Goal: Task Accomplishment & Management: Manage account settings

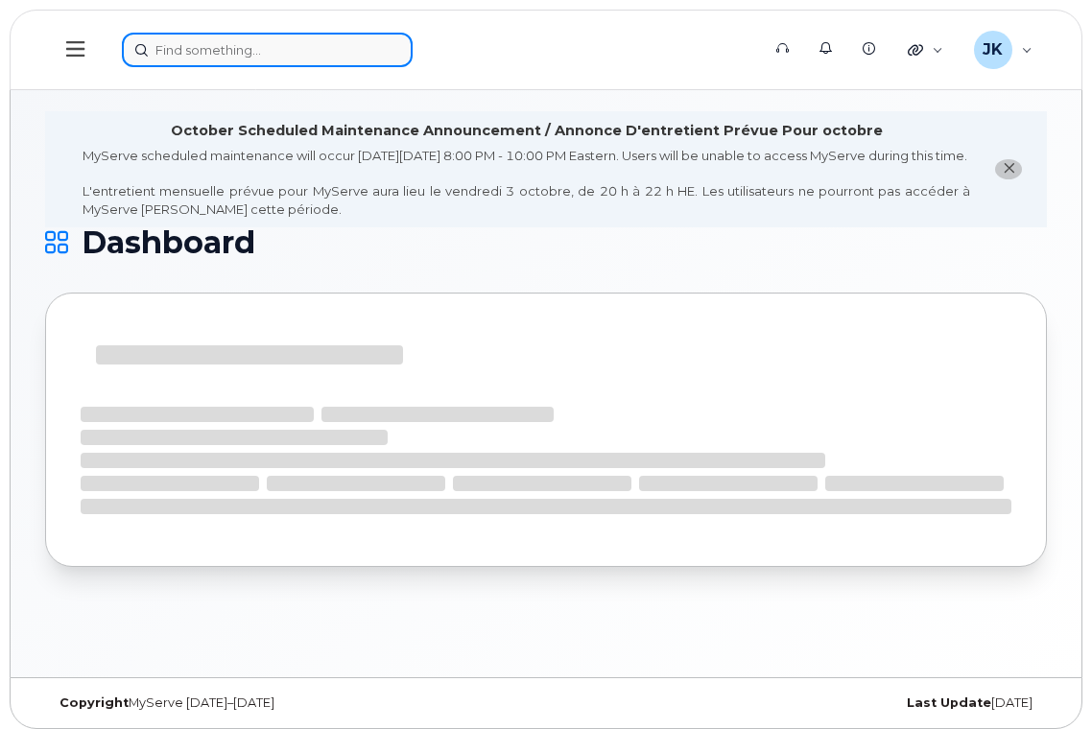
click at [267, 49] on input at bounding box center [267, 50] width 291 height 35
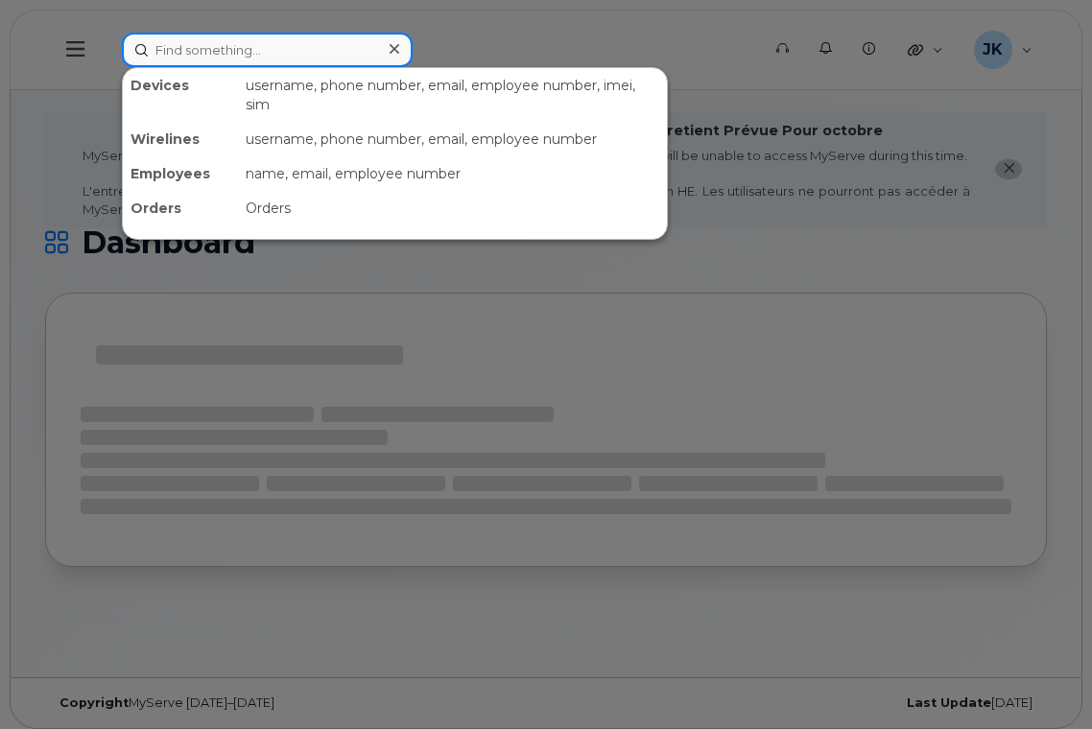
paste input "587-340-9206"
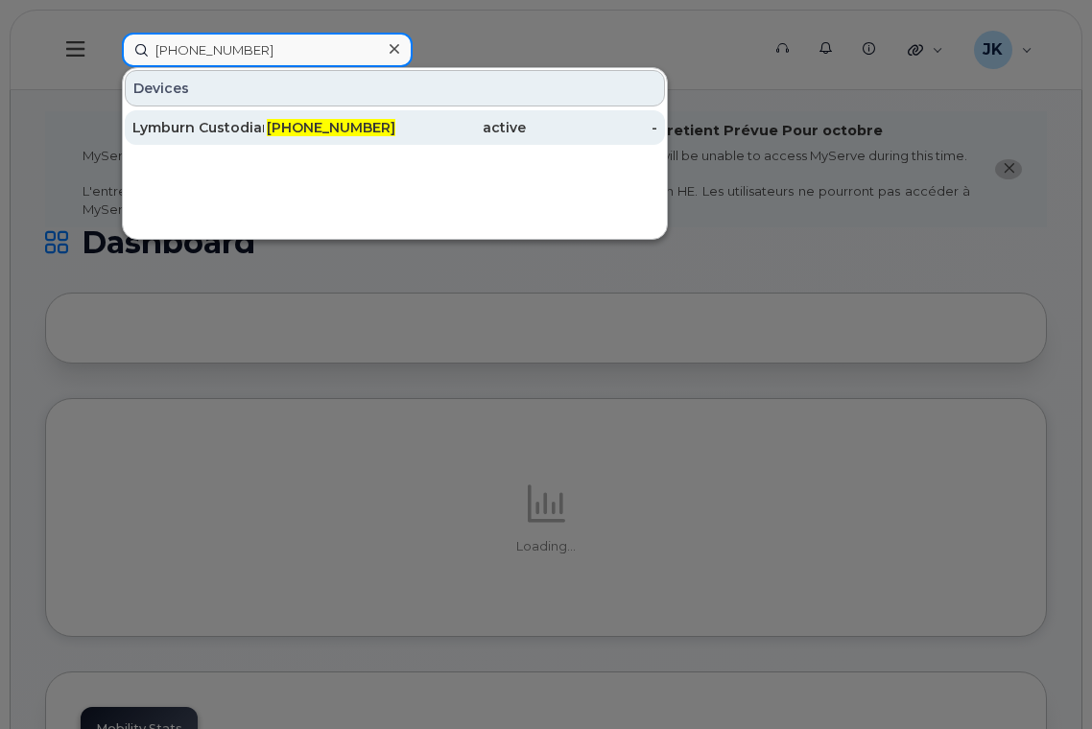
type input "587-340-9206"
click at [200, 128] on div "Lymburn Custodian" at bounding box center [197, 127] width 131 height 19
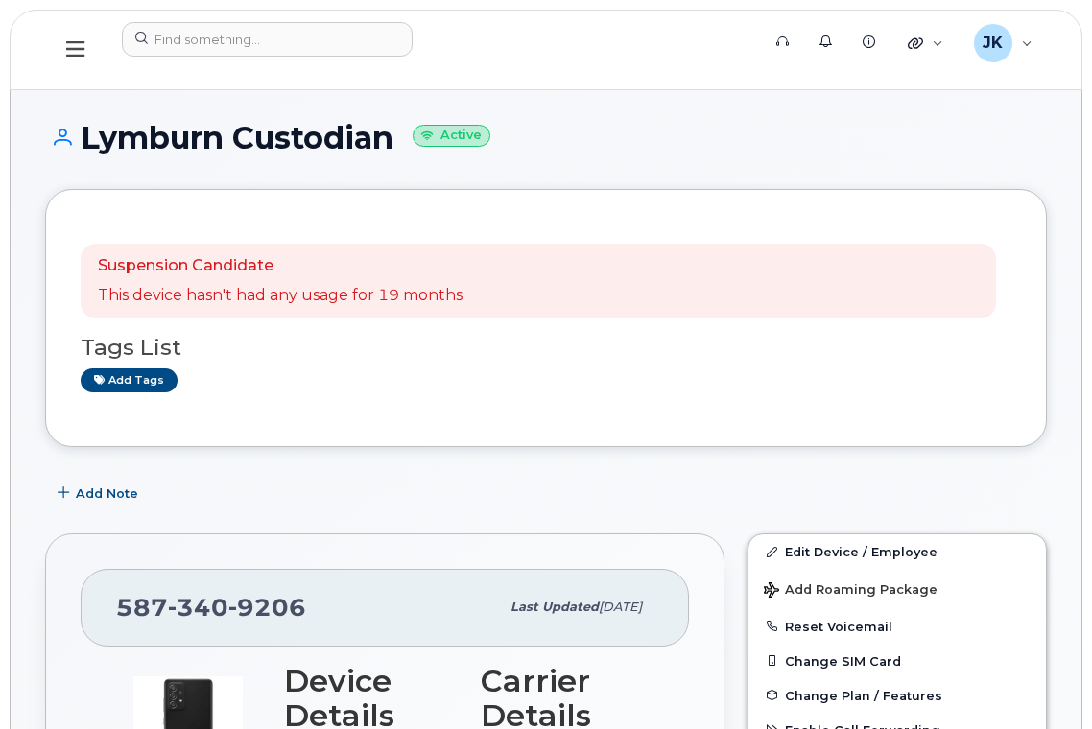
scroll to position [256, 0]
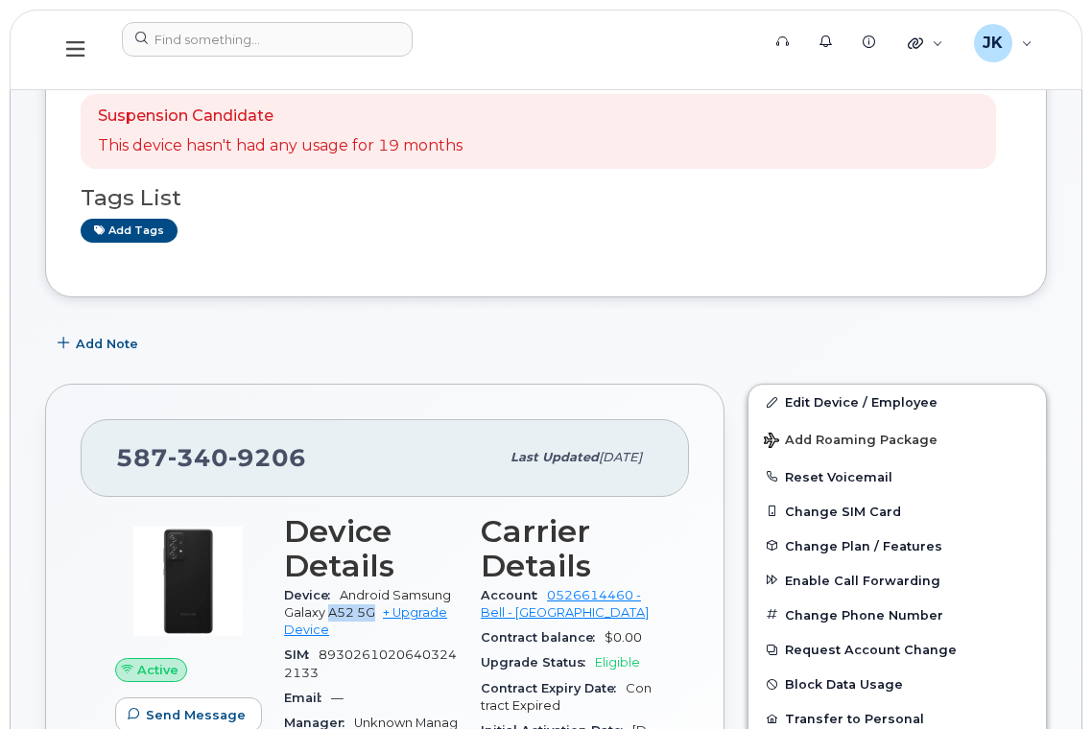
drag, startPoint x: 330, startPoint y: 614, endPoint x: 372, endPoint y: 614, distance: 42.2
click at [372, 614] on span "Android Samsung Galaxy A52 5G" at bounding box center [367, 604] width 167 height 32
copy span "A52 5G"
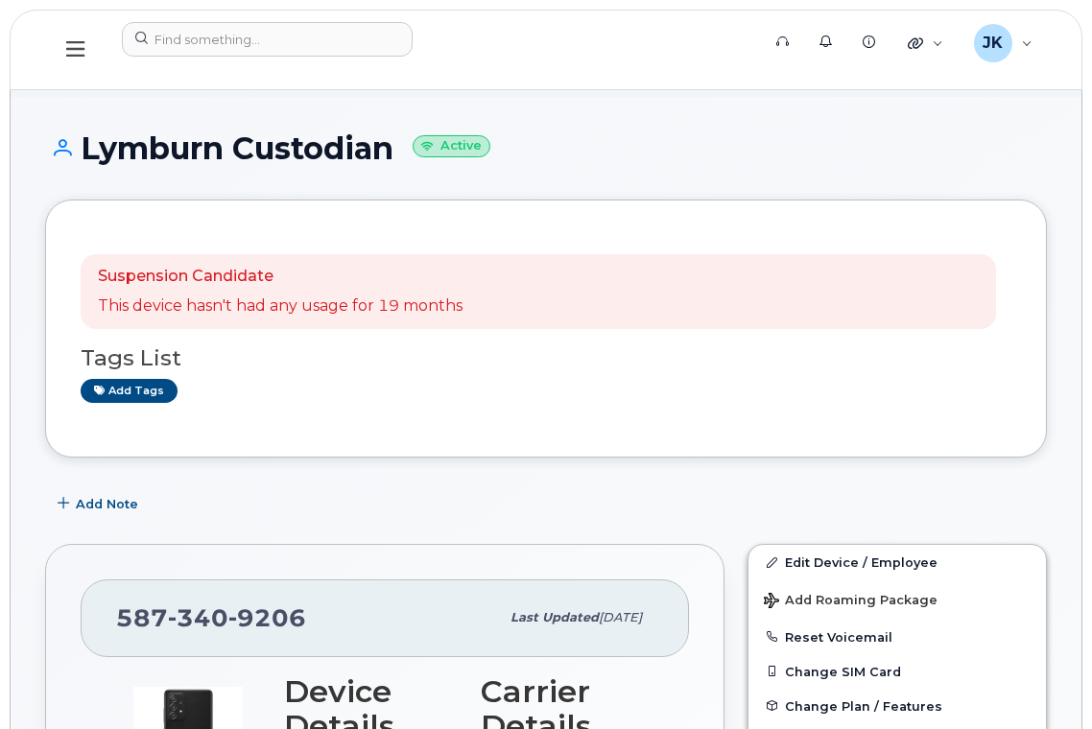
scroll to position [0, 0]
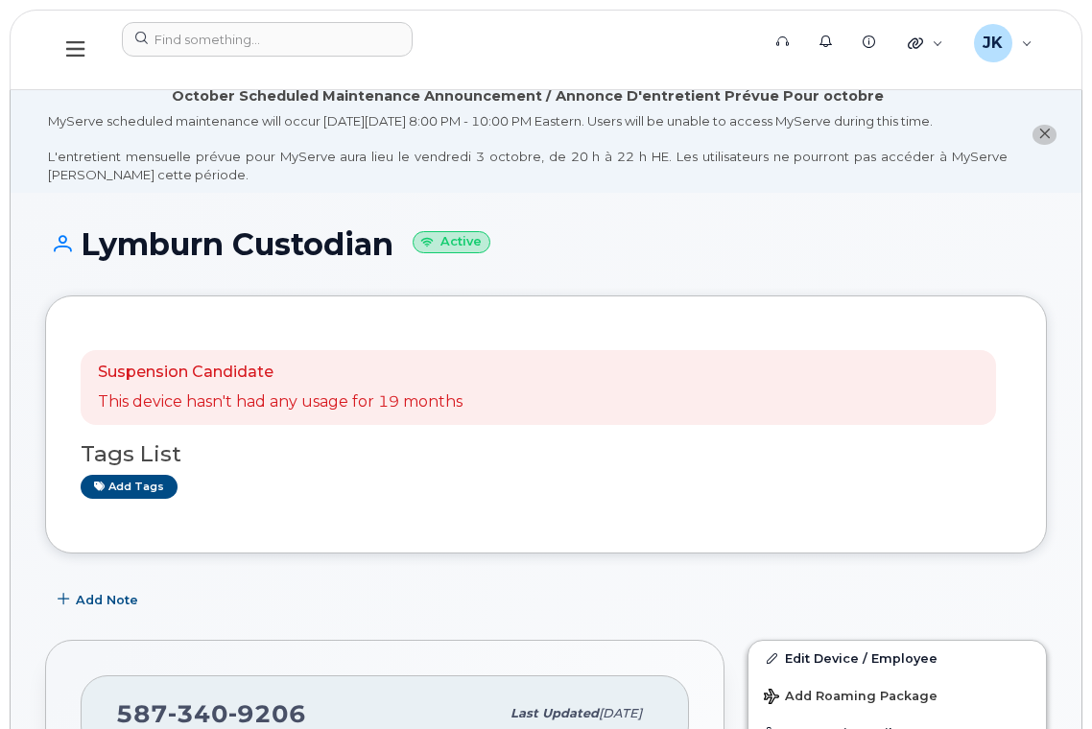
click at [71, 52] on icon at bounding box center [75, 48] width 18 height 21
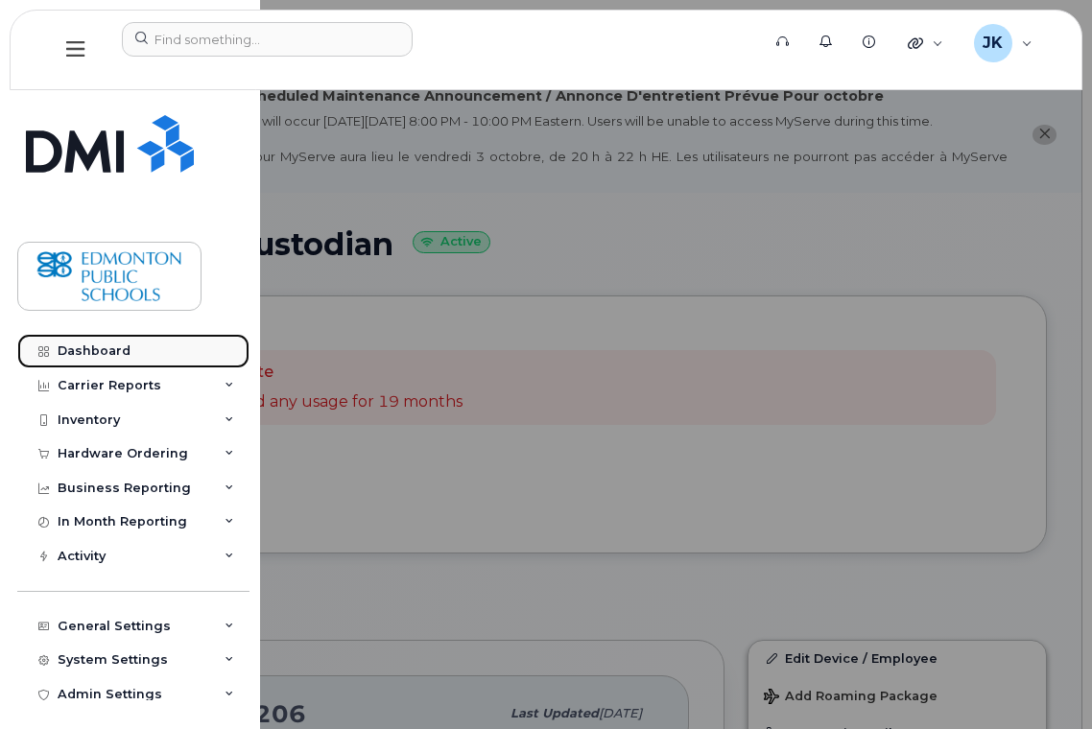
click at [83, 349] on div "Dashboard" at bounding box center [94, 351] width 73 height 15
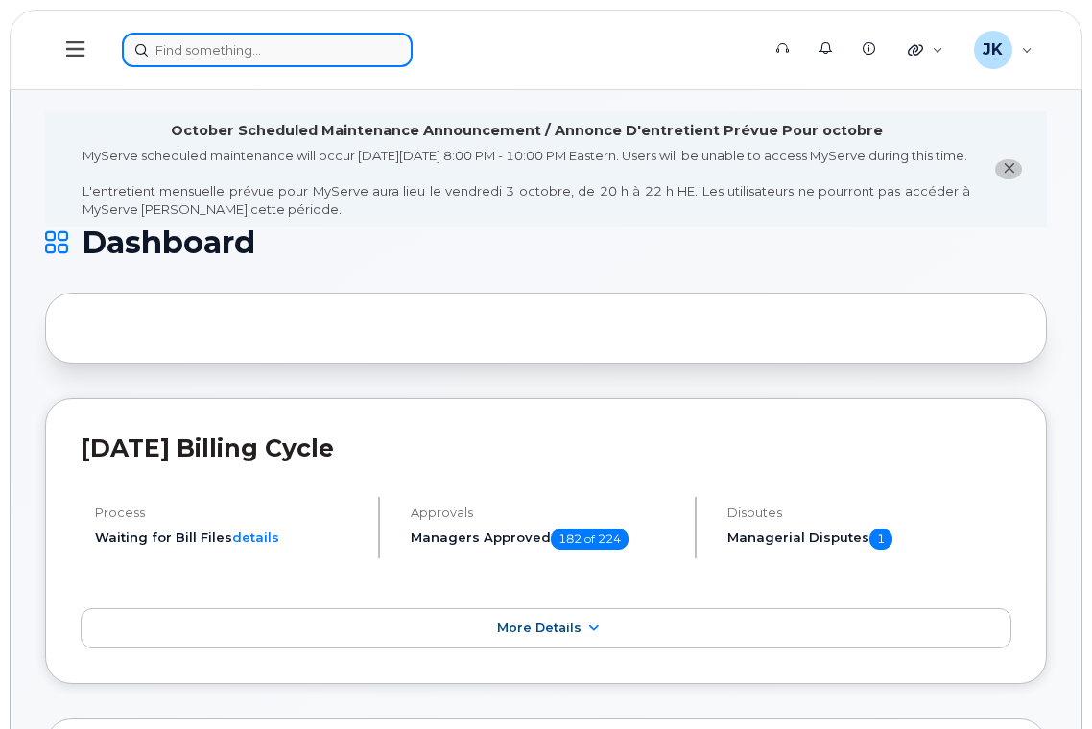
click at [217, 50] on input at bounding box center [267, 50] width 291 height 35
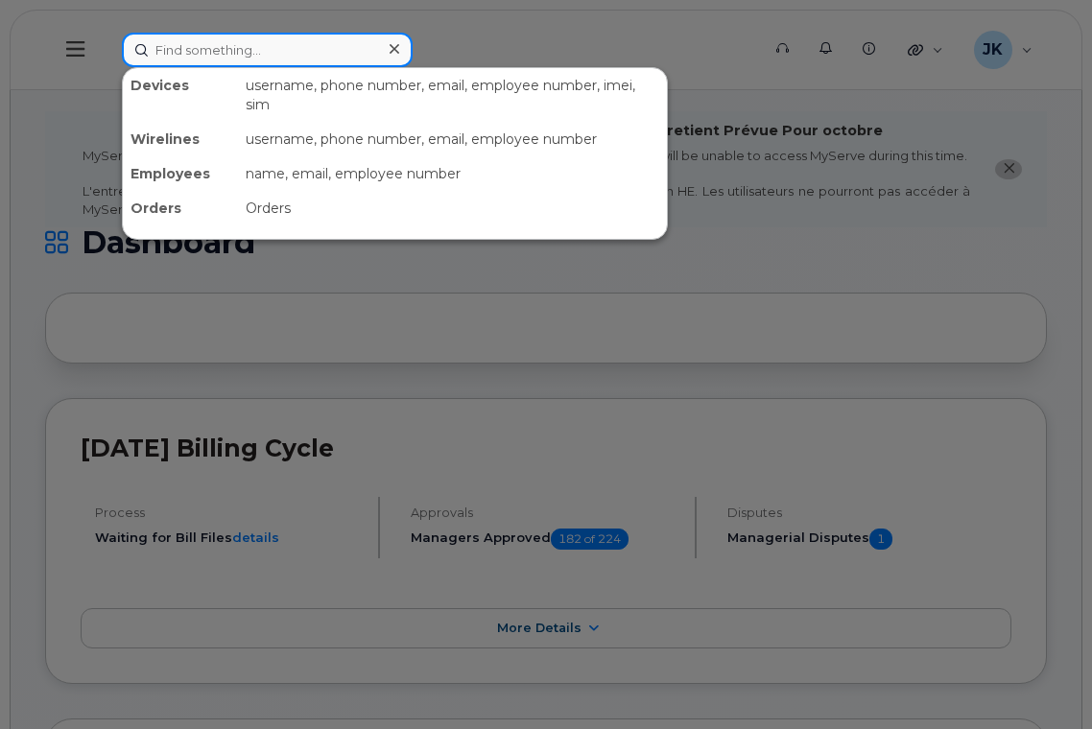
paste input "587-340-9206"
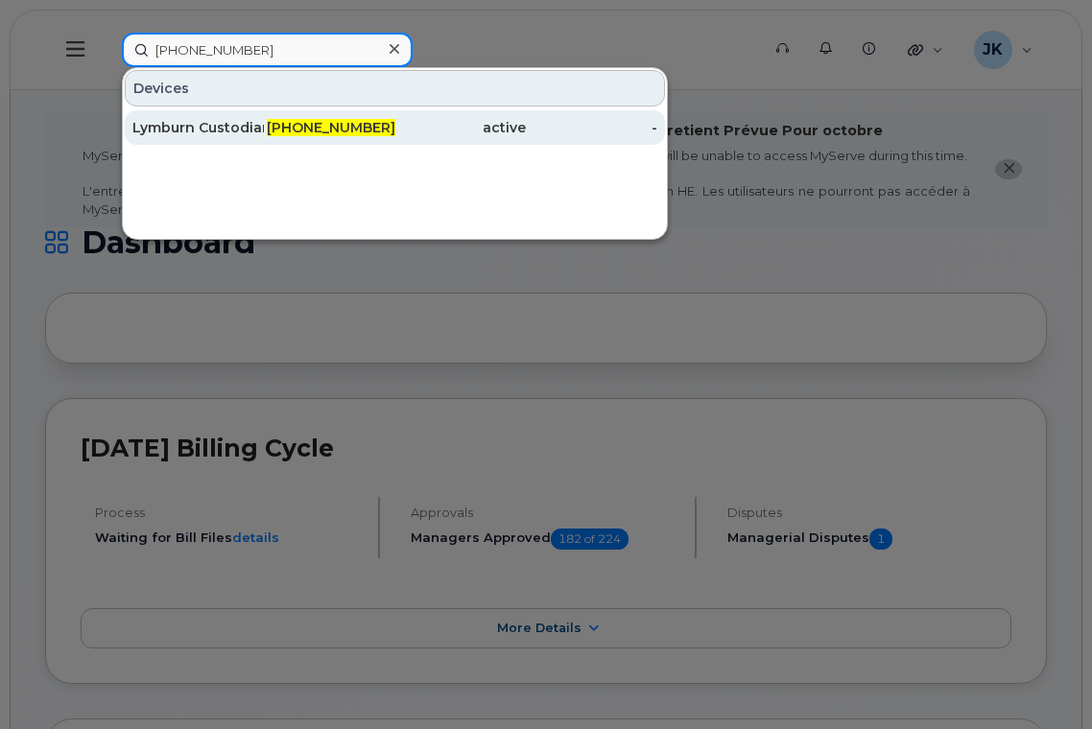
type input "587-340-9206"
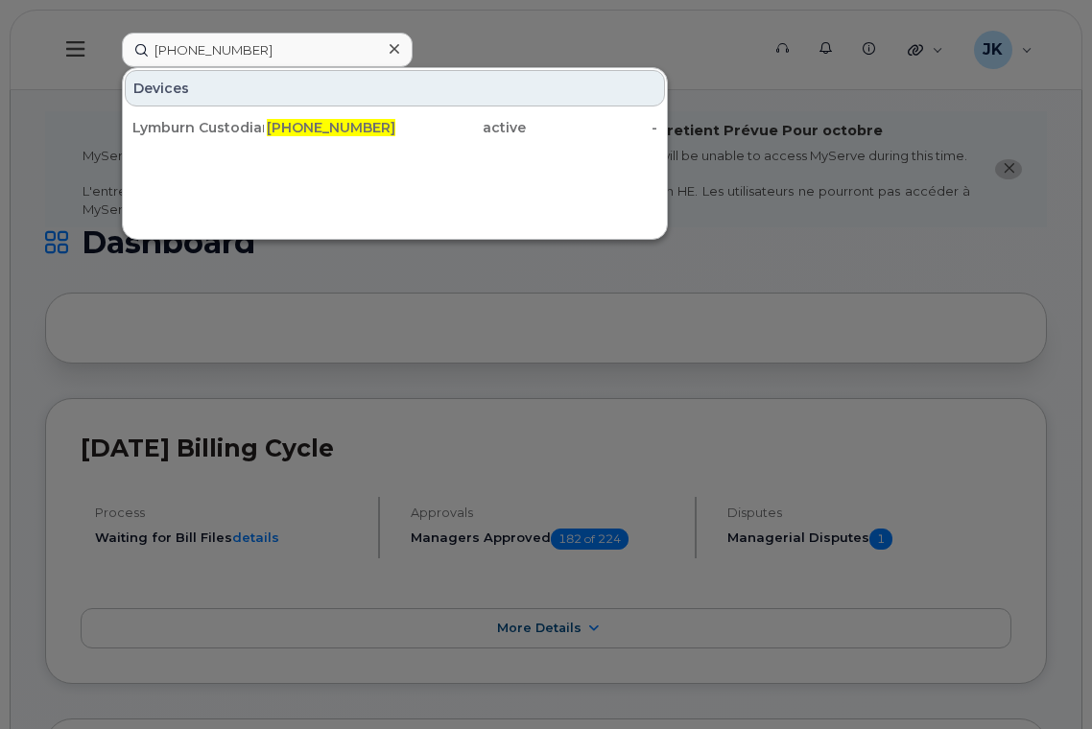
drag, startPoint x: 224, startPoint y: 128, endPoint x: 462, endPoint y: 155, distance: 239.5
click at [224, 128] on div "Lymburn Custodian" at bounding box center [197, 127] width 131 height 19
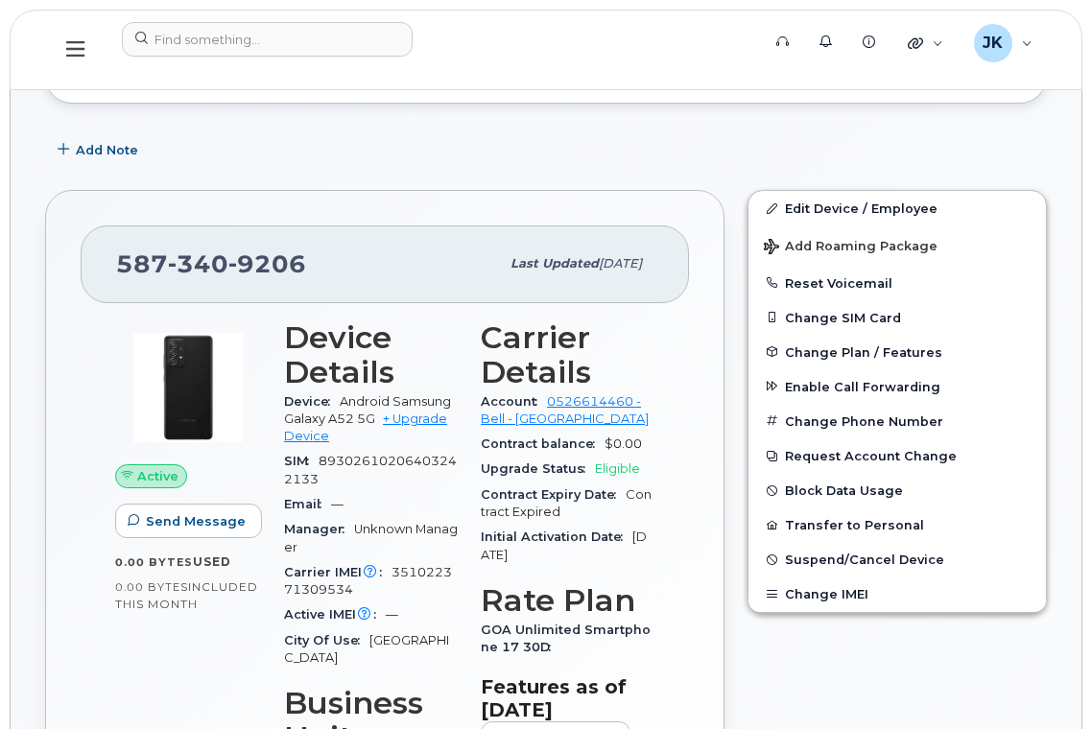
scroll to position [512, 0]
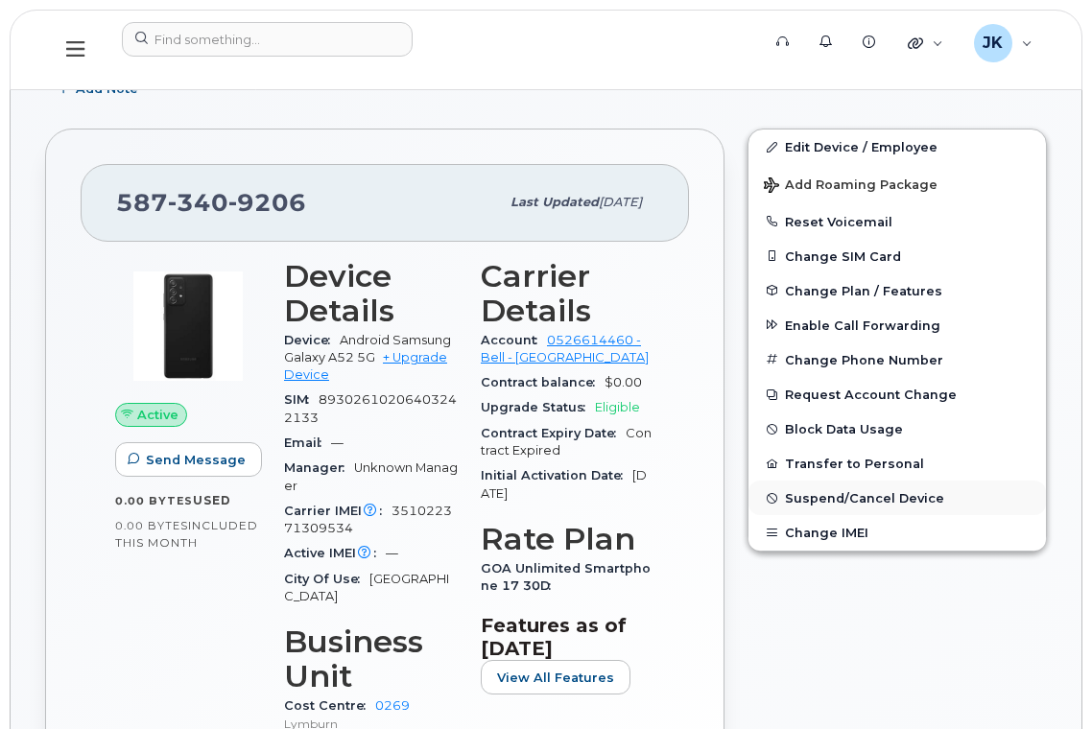
click at [858, 496] on span "Suspend/Cancel Device" at bounding box center [864, 498] width 159 height 14
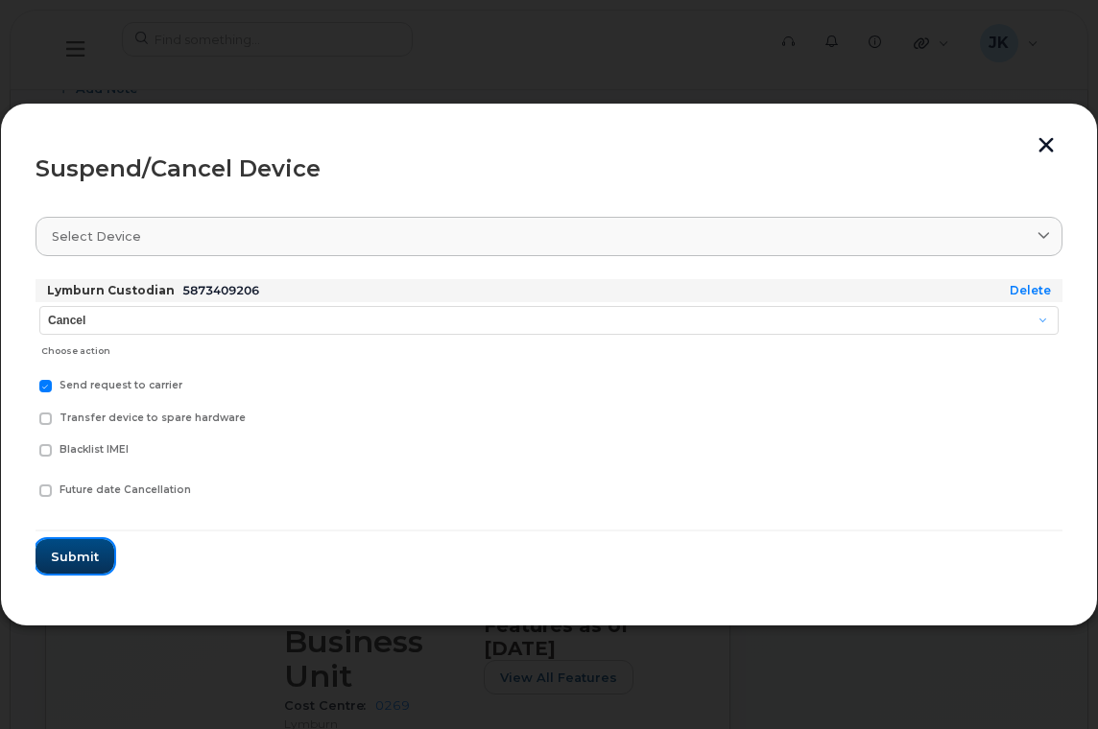
drag, startPoint x: 58, startPoint y: 558, endPoint x: 167, endPoint y: 549, distance: 109.8
click at [58, 557] on span "Submit" at bounding box center [75, 557] width 48 height 18
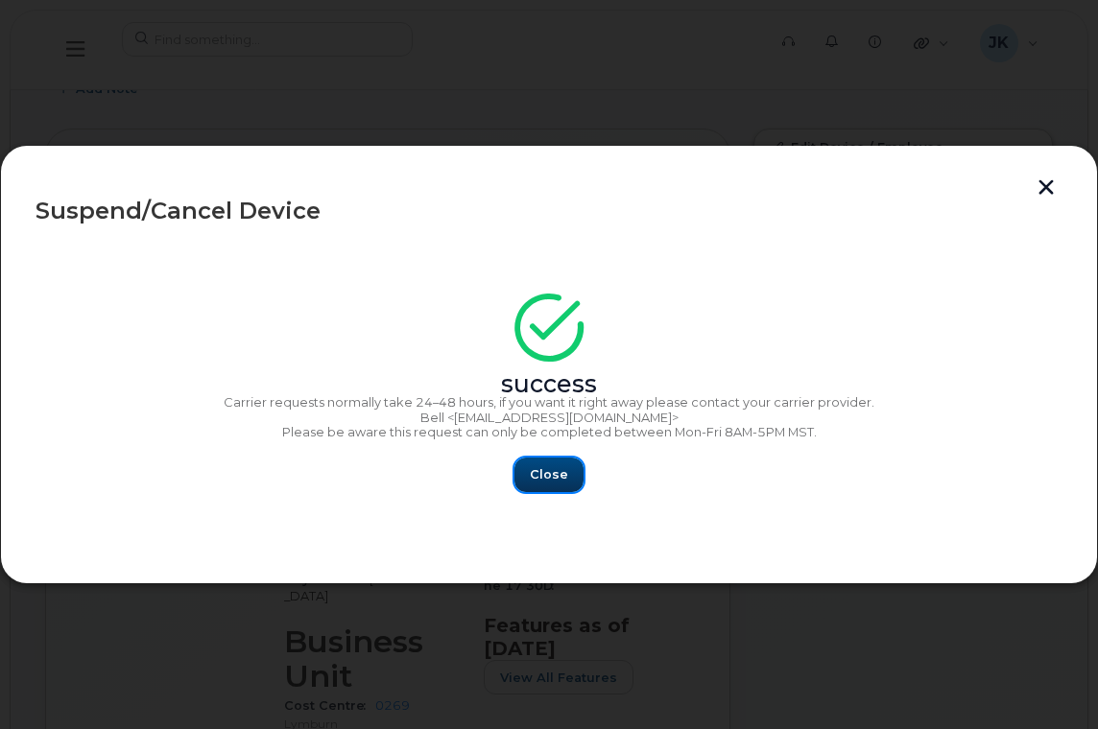
click at [541, 472] on span "Close" at bounding box center [549, 475] width 38 height 18
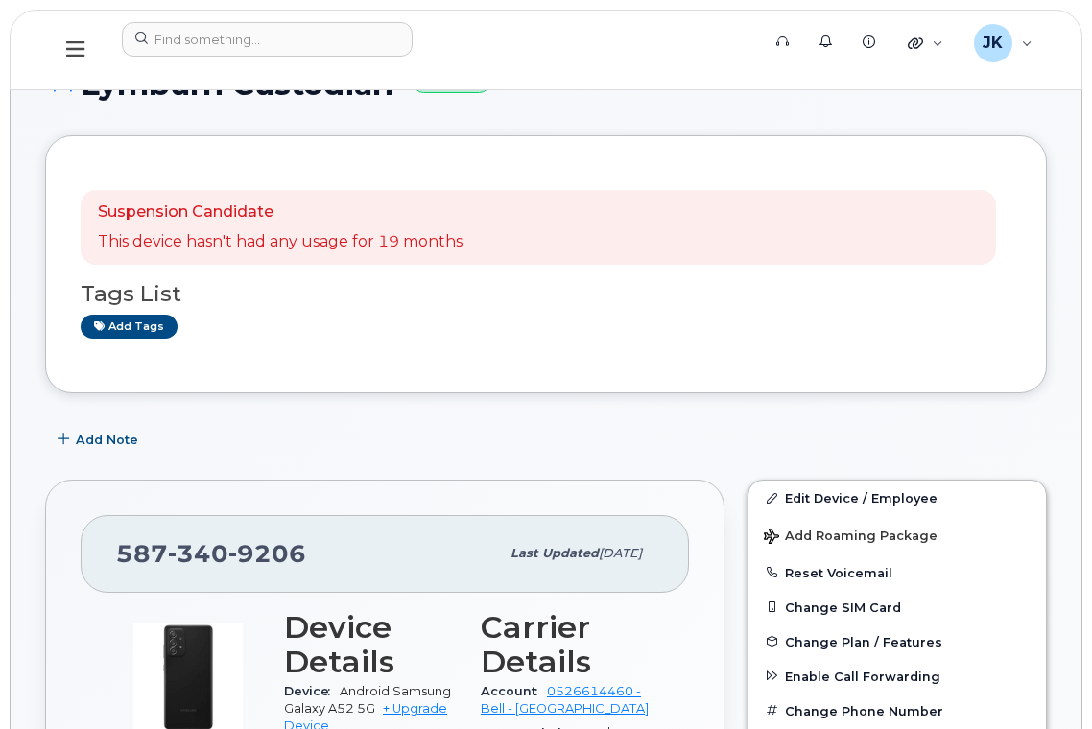
scroll to position [0, 0]
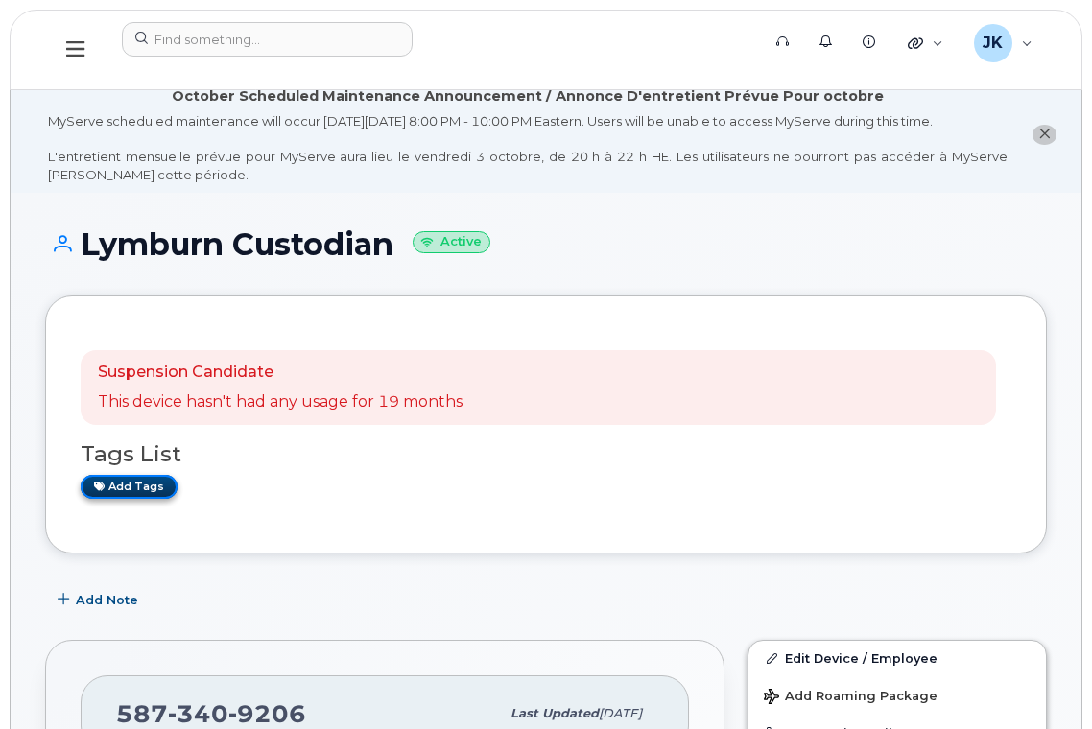
click at [117, 489] on link "Add tags" at bounding box center [129, 487] width 97 height 24
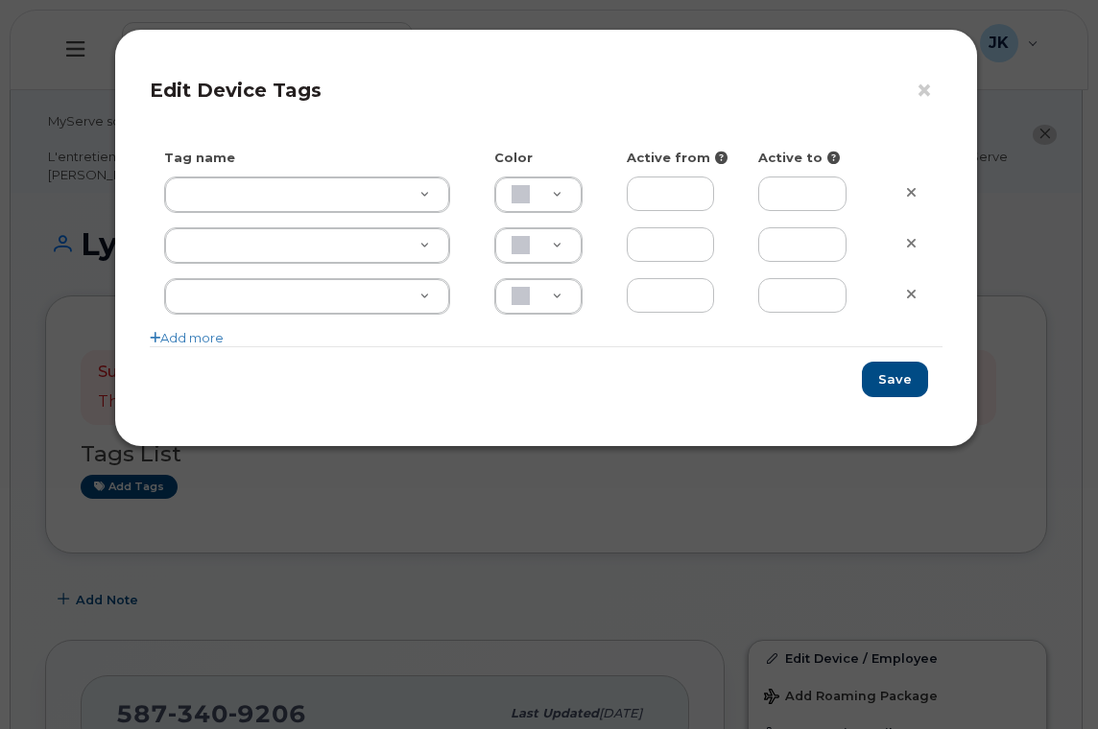
click at [744, 563] on div "× Edit Device Tags Tag name Color Active from Active to Add more Save" at bounding box center [549, 364] width 1098 height 729
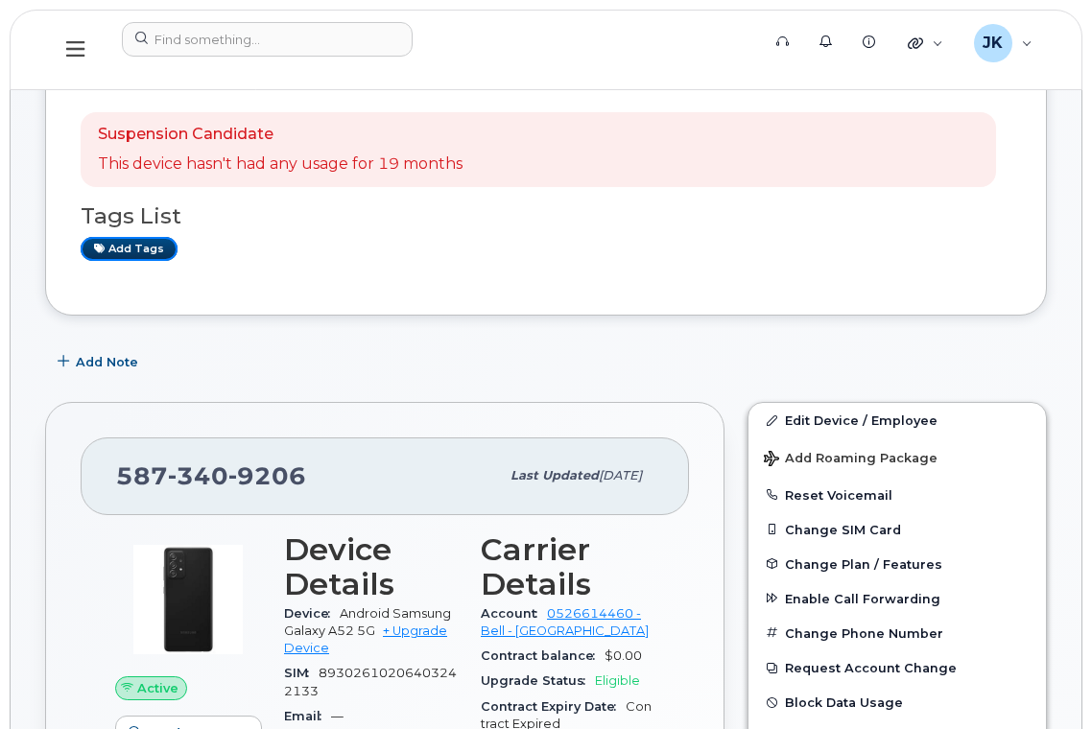
scroll to position [128, 0]
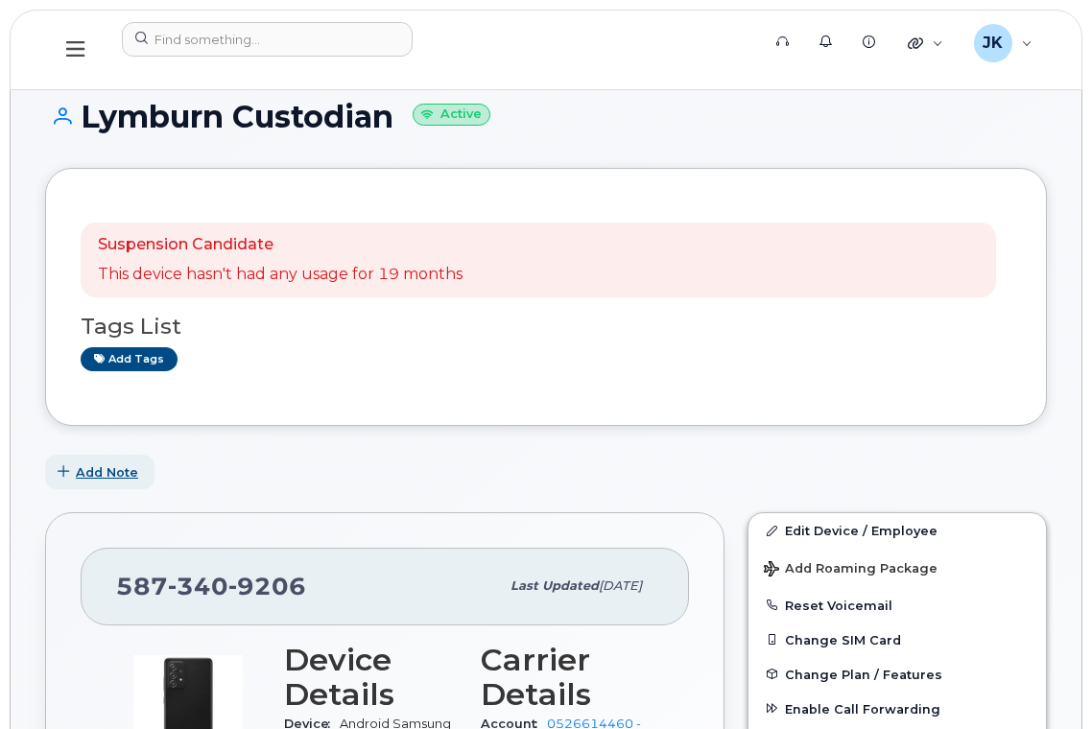
click at [110, 468] on span "Add Note" at bounding box center [107, 473] width 62 height 18
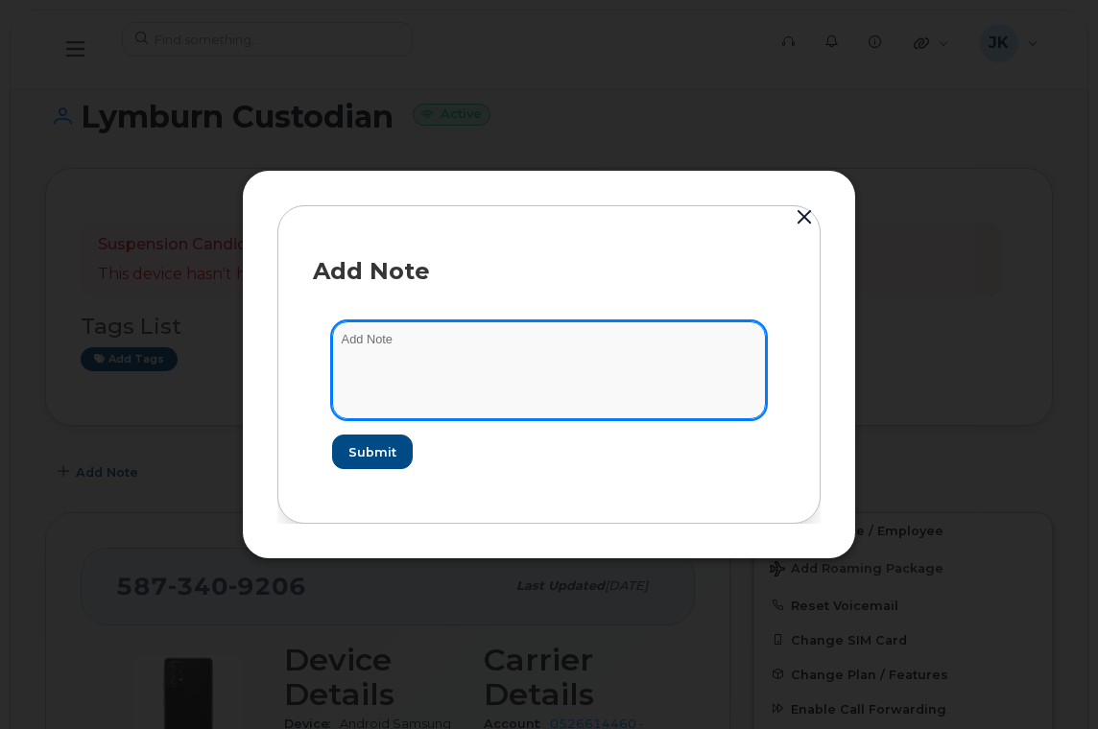
click at [442, 342] on textarea at bounding box center [549, 371] width 434 height 98
type textarea "Sus"
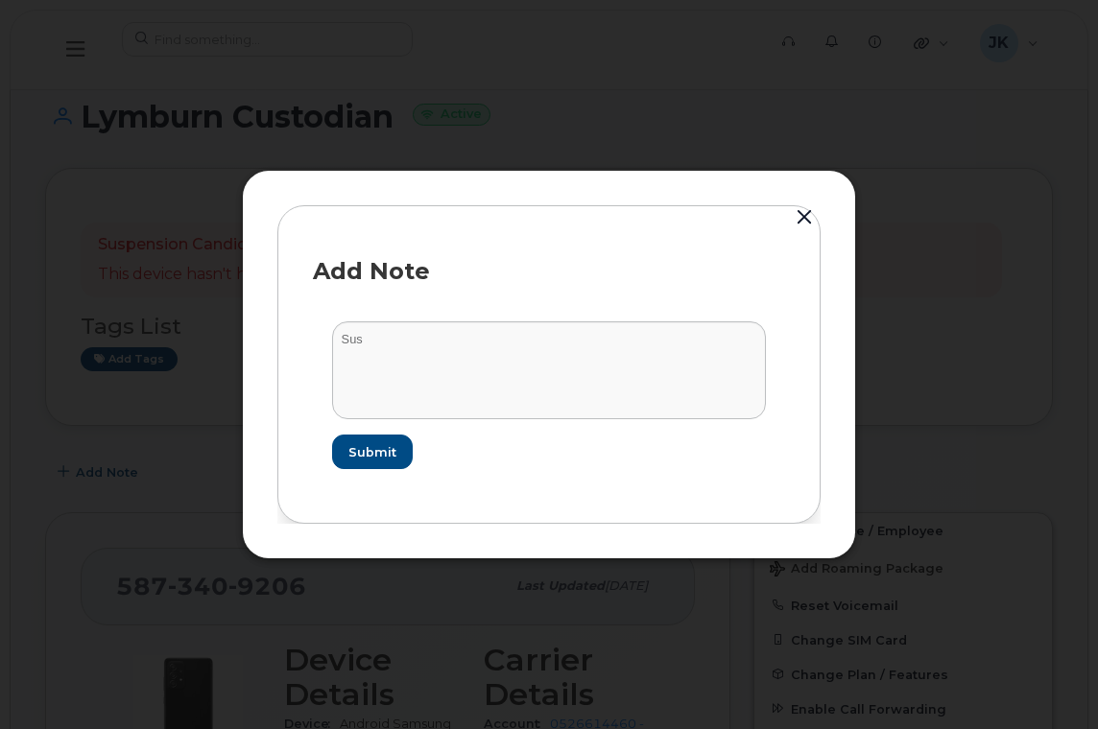
click at [811, 210] on button "button" at bounding box center [804, 217] width 29 height 27
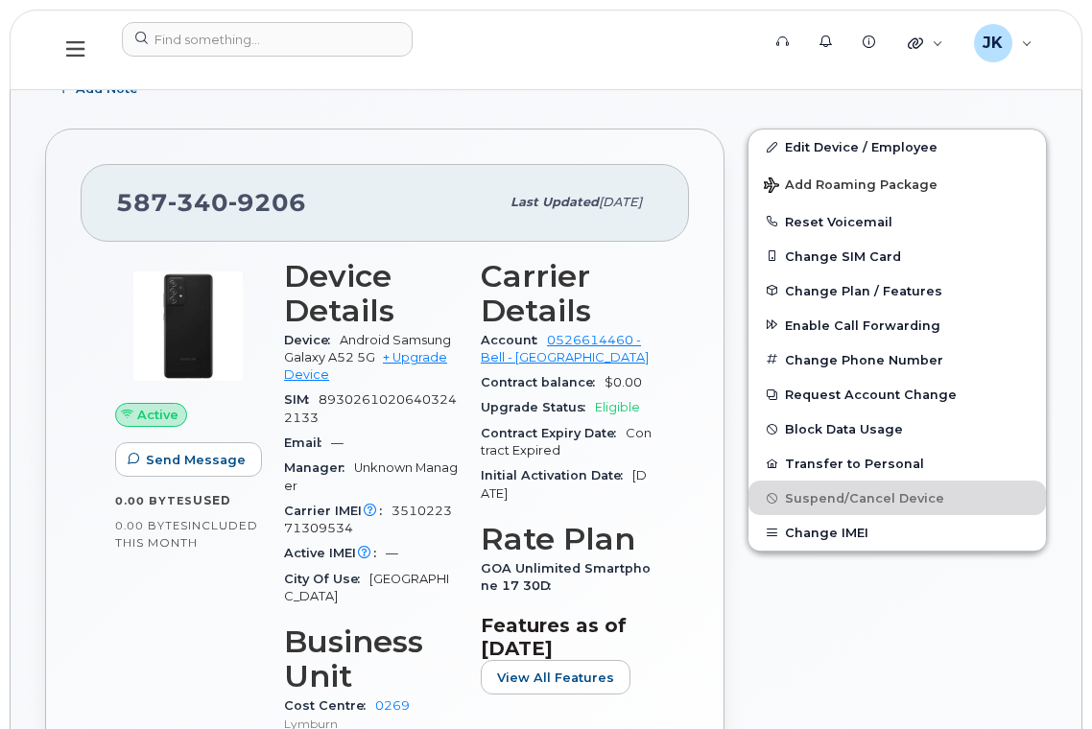
scroll to position [0, 0]
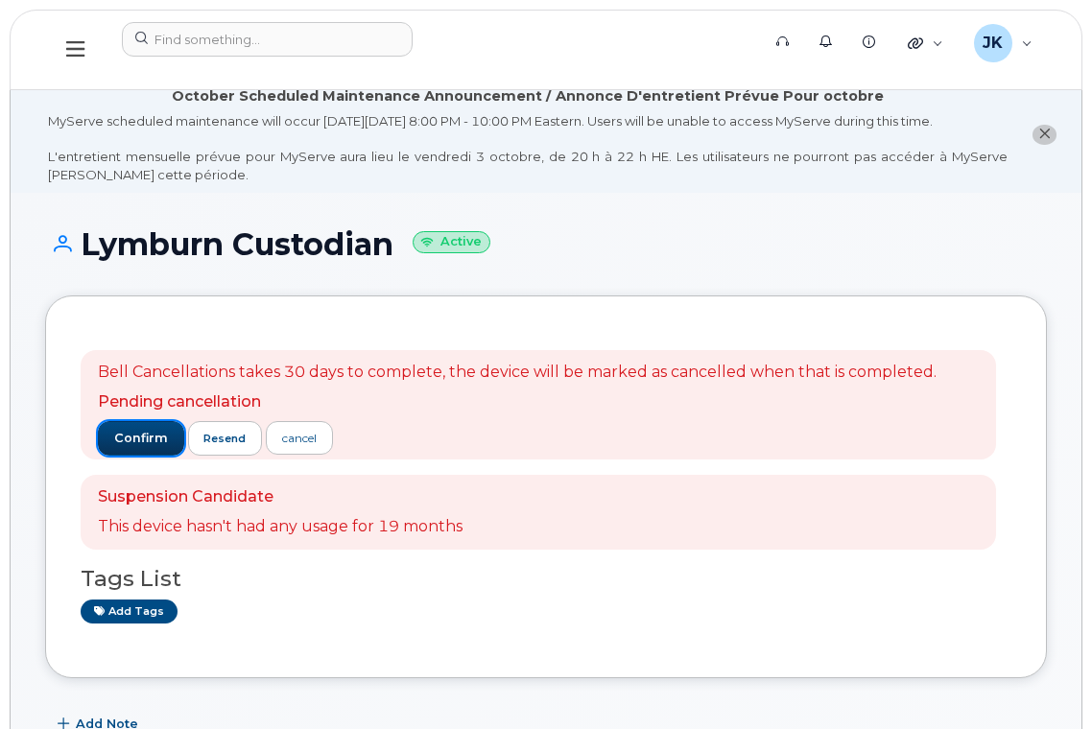
click at [124, 437] on span "confirm" at bounding box center [141, 438] width 54 height 17
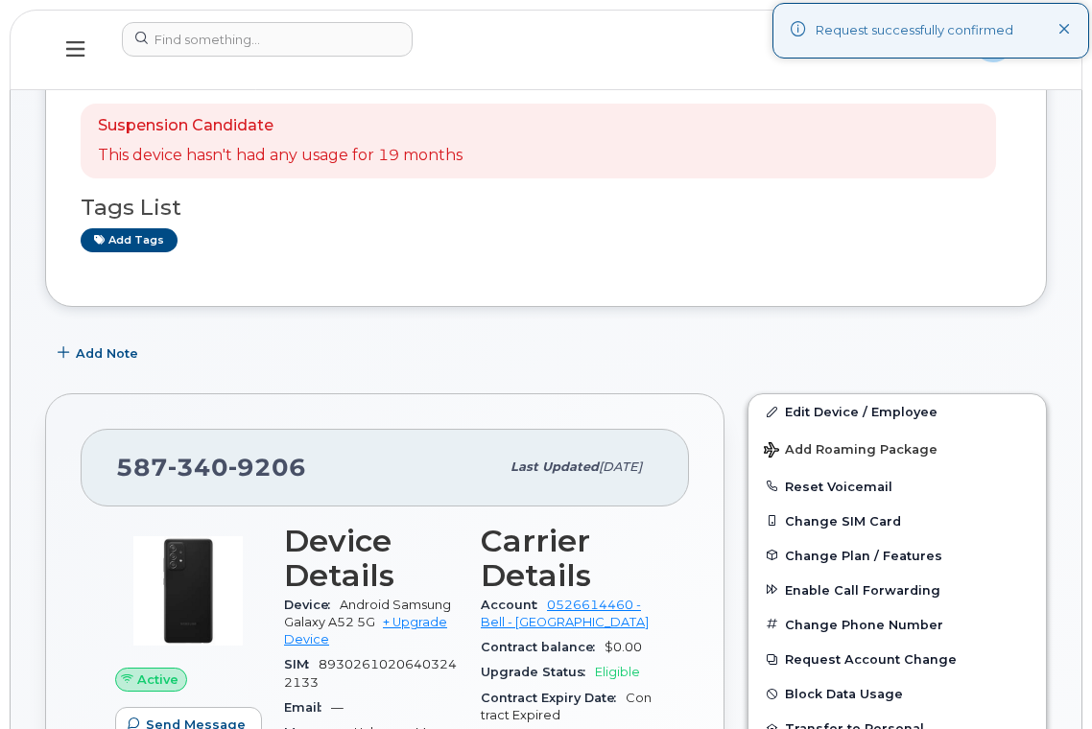
scroll to position [256, 0]
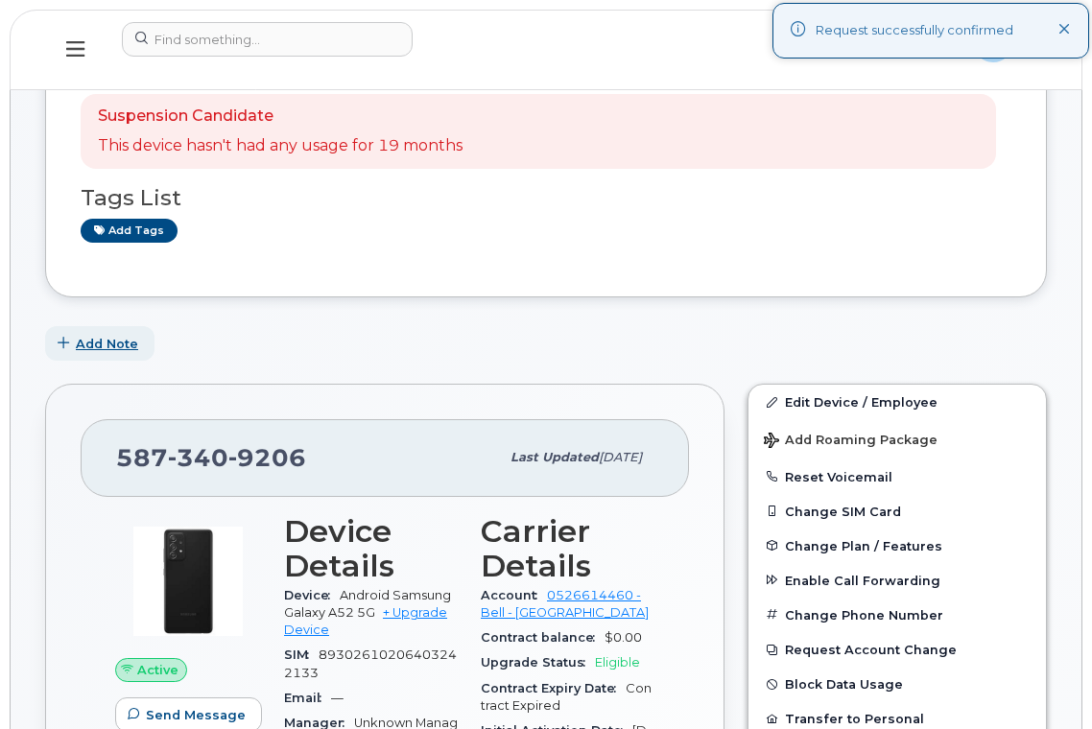
click at [96, 340] on span "Add Note" at bounding box center [107, 344] width 62 height 18
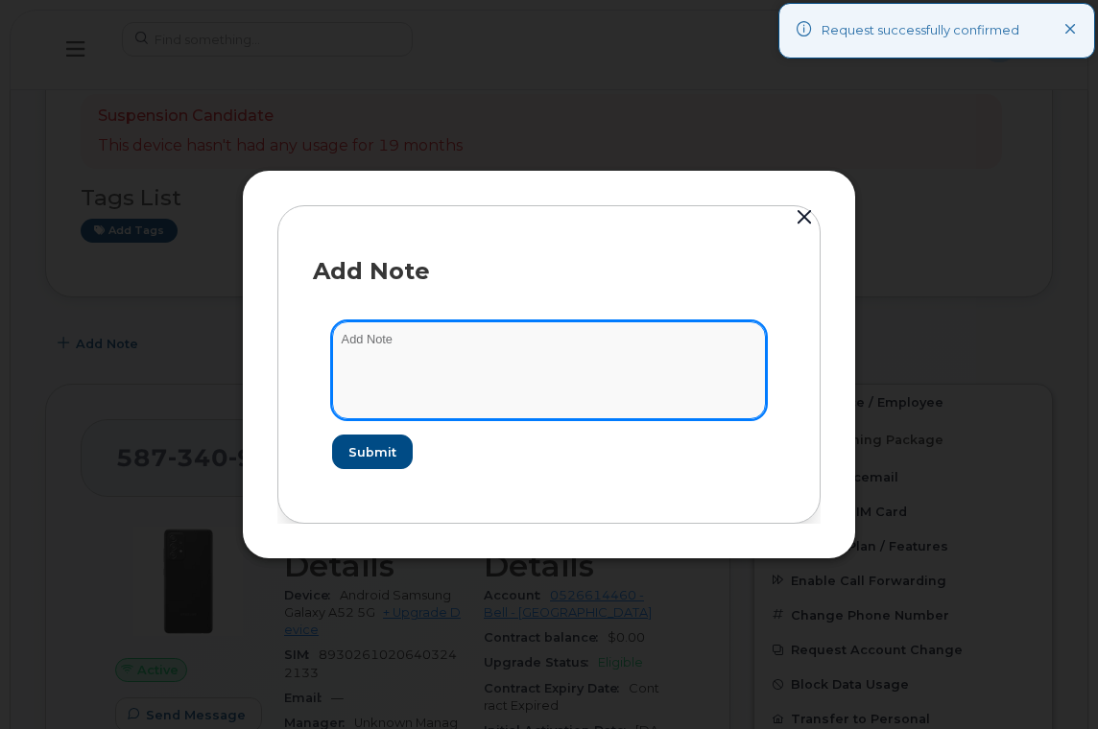
click at [434, 362] on textarea at bounding box center [549, 371] width 434 height 98
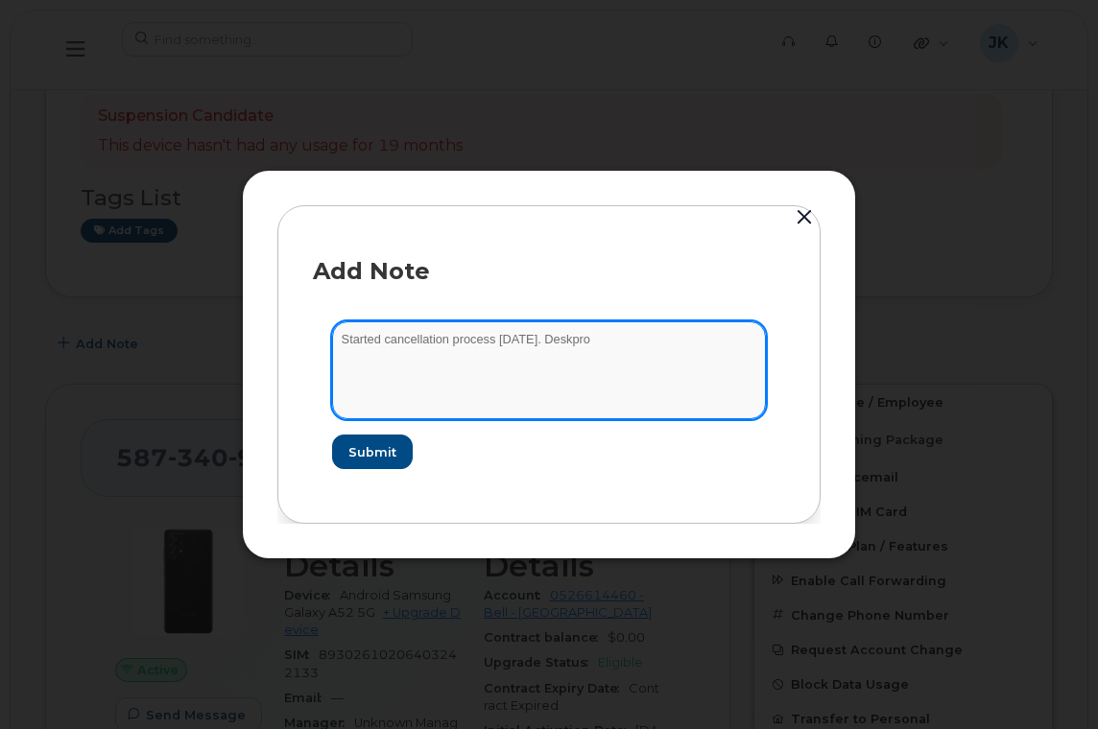
click at [629, 343] on textarea "Started cancellation process [DATE]. Deskpro" at bounding box center [549, 371] width 434 height 98
paste textarea "463718"
type textarea "Started cancellation process [DATE]. Deskpro 463718"
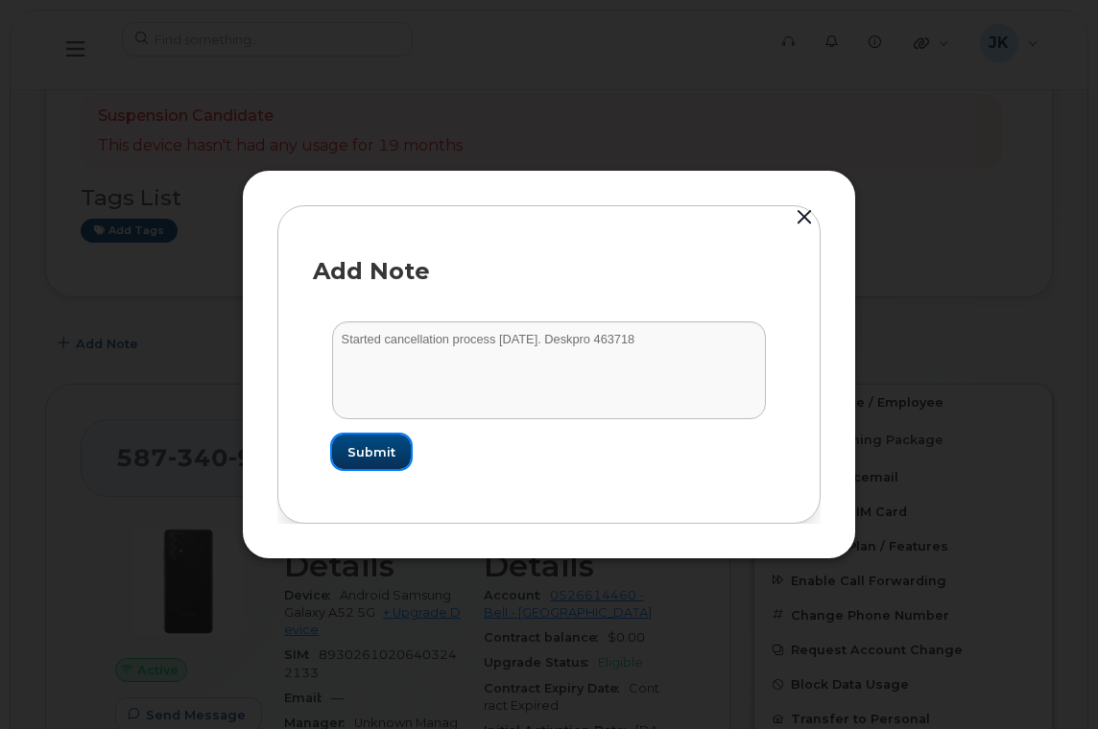
click at [367, 456] on span "Submit" at bounding box center [371, 452] width 48 height 18
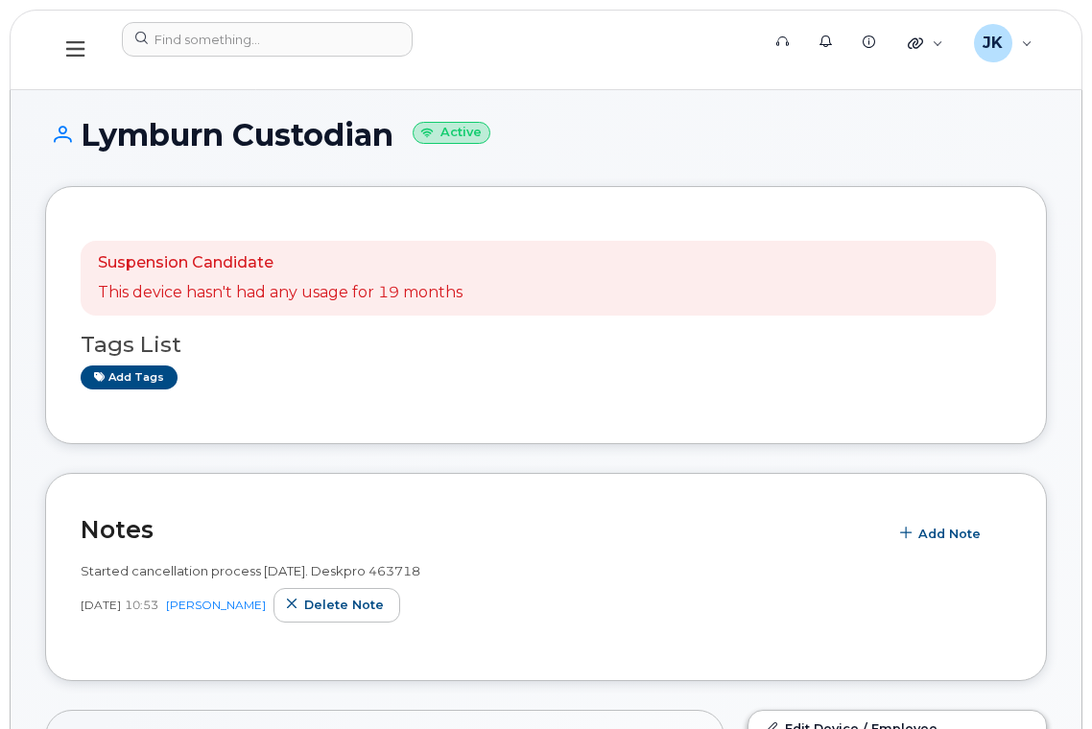
scroll to position [0, 0]
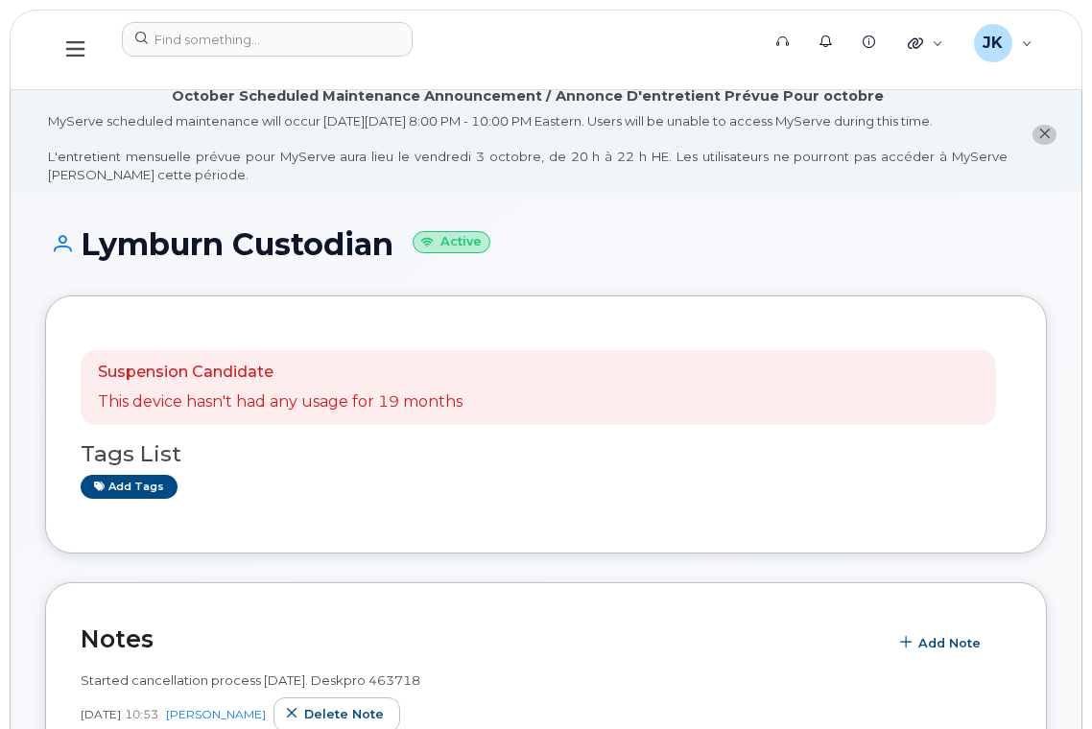
click at [79, 45] on icon at bounding box center [75, 48] width 18 height 21
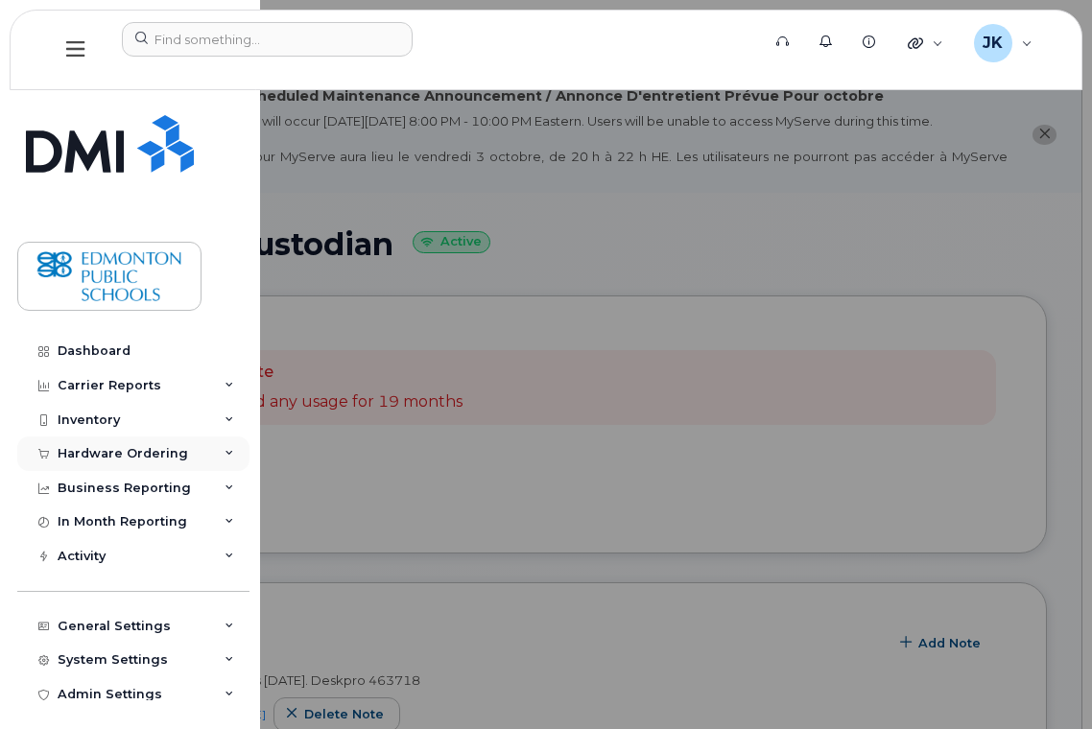
scroll to position [11, 0]
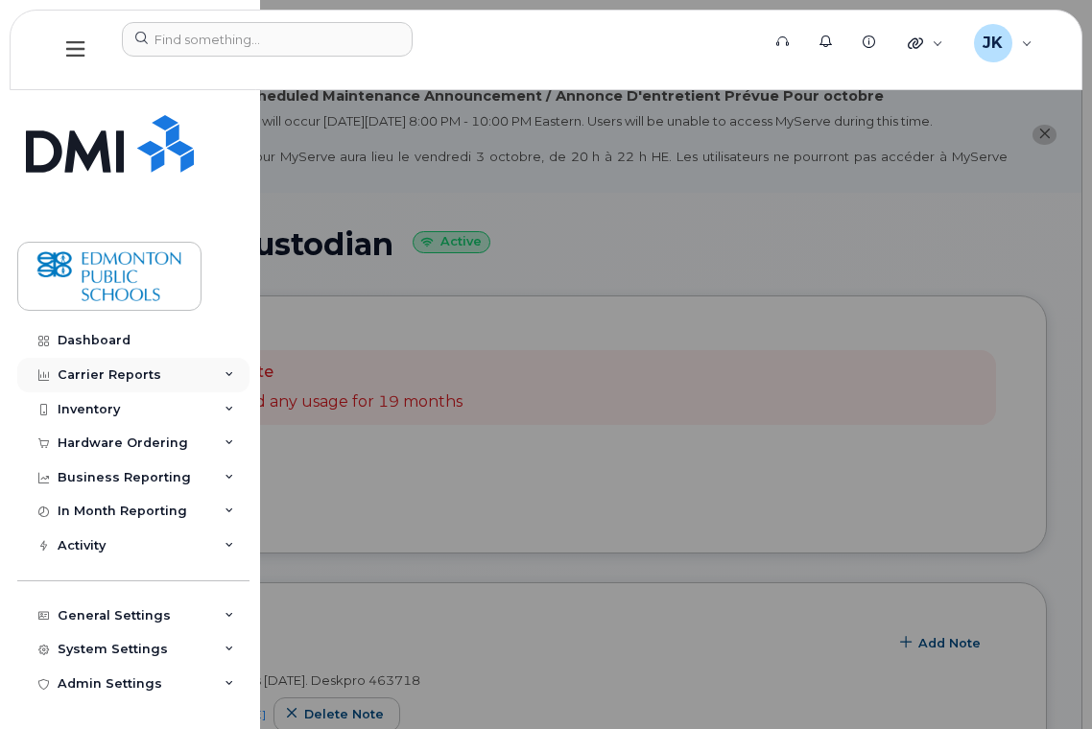
click at [225, 376] on icon at bounding box center [230, 375] width 10 height 10
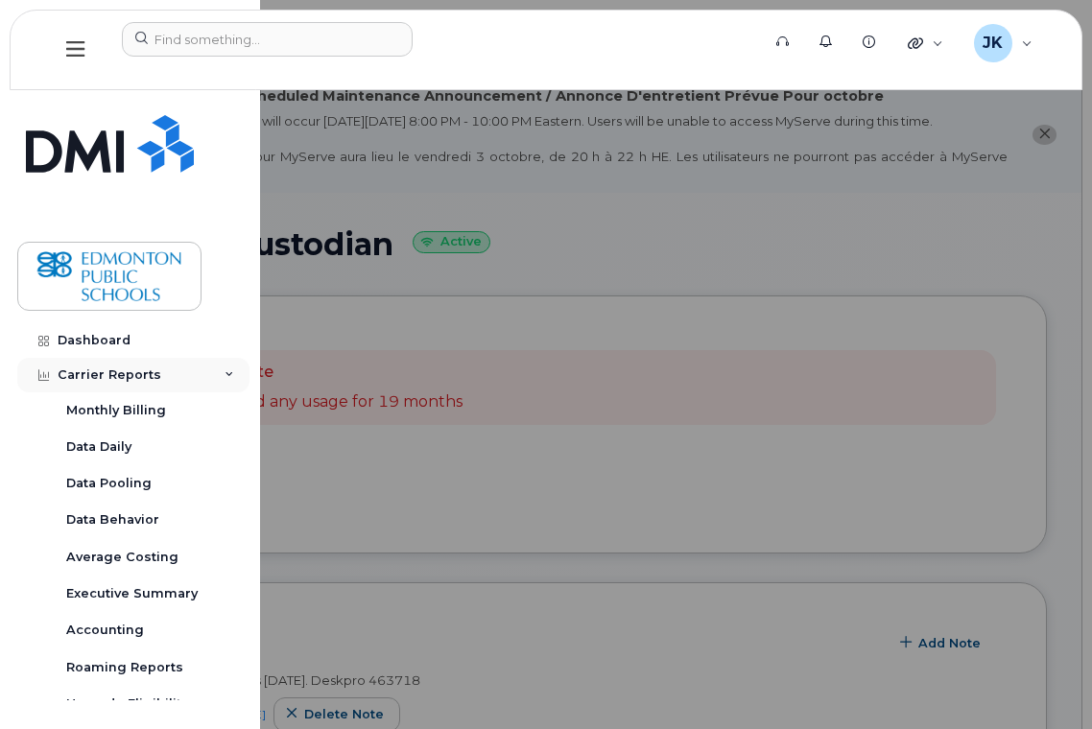
click at [225, 376] on icon at bounding box center [230, 375] width 10 height 10
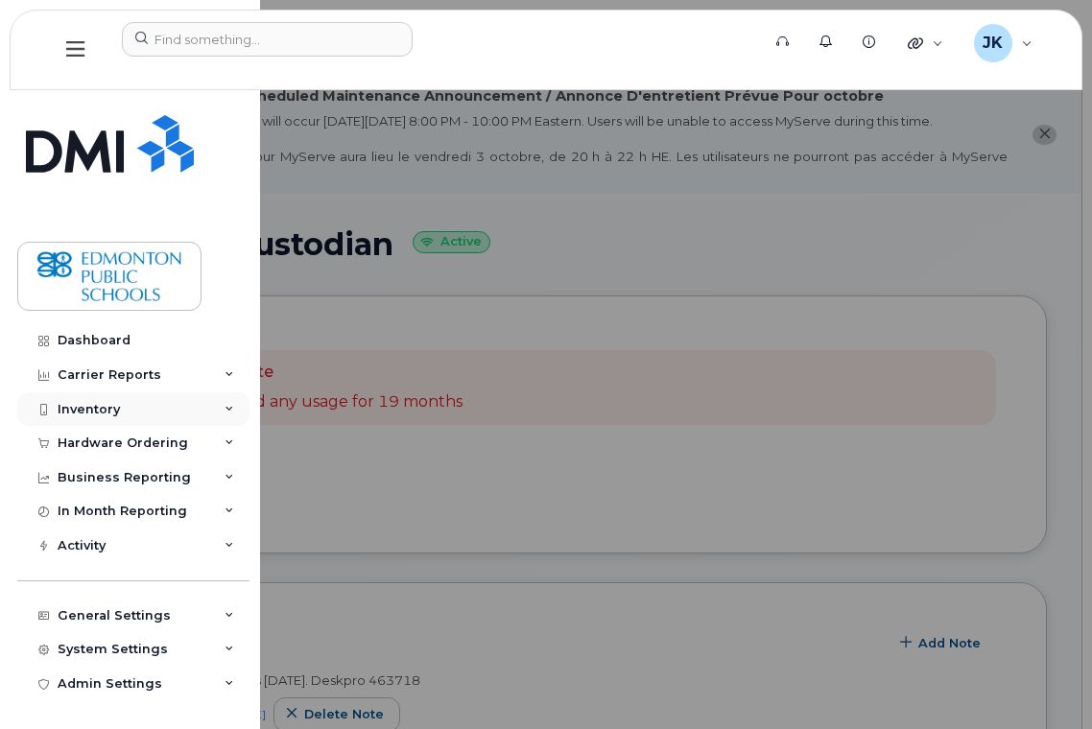
click at [225, 412] on icon at bounding box center [230, 410] width 10 height 10
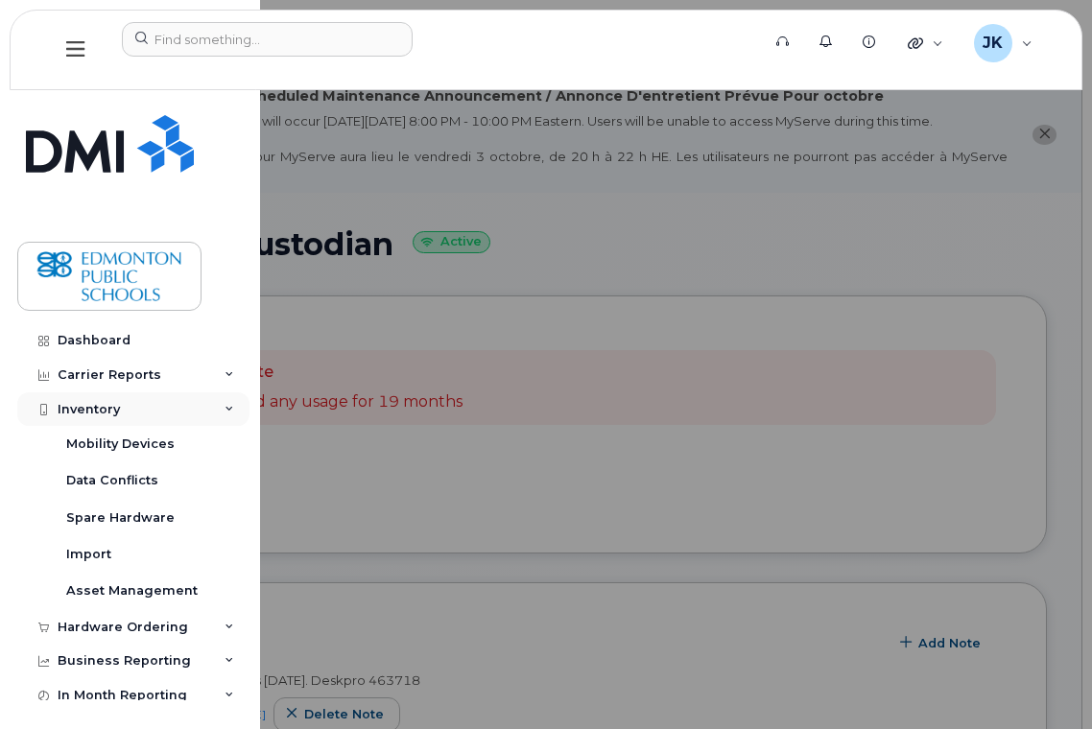
click at [225, 412] on icon at bounding box center [230, 410] width 10 height 10
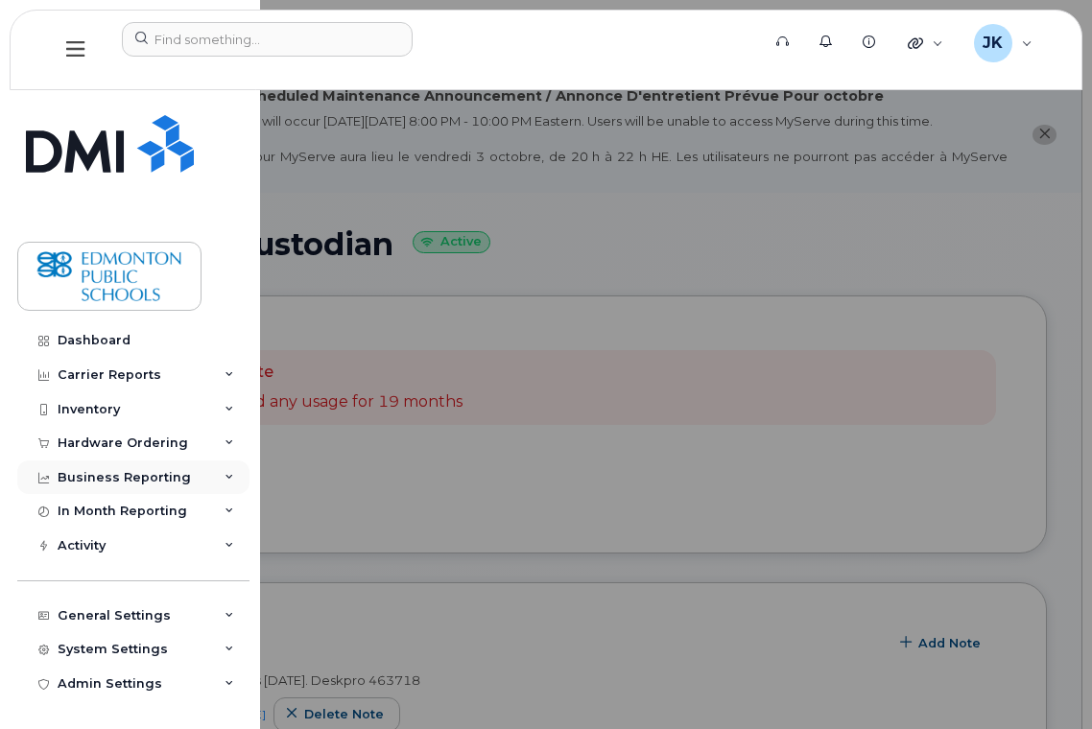
click at [227, 475] on icon at bounding box center [230, 478] width 10 height 10
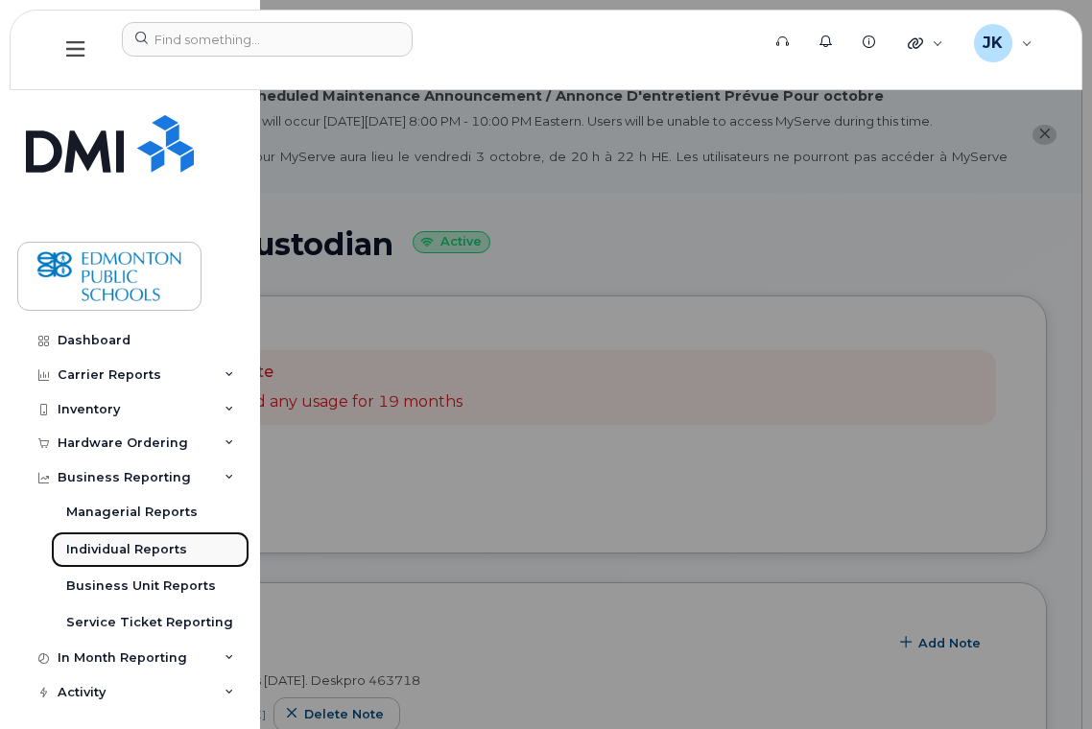
click at [187, 542] on link "Individual Reports" at bounding box center [150, 550] width 199 height 36
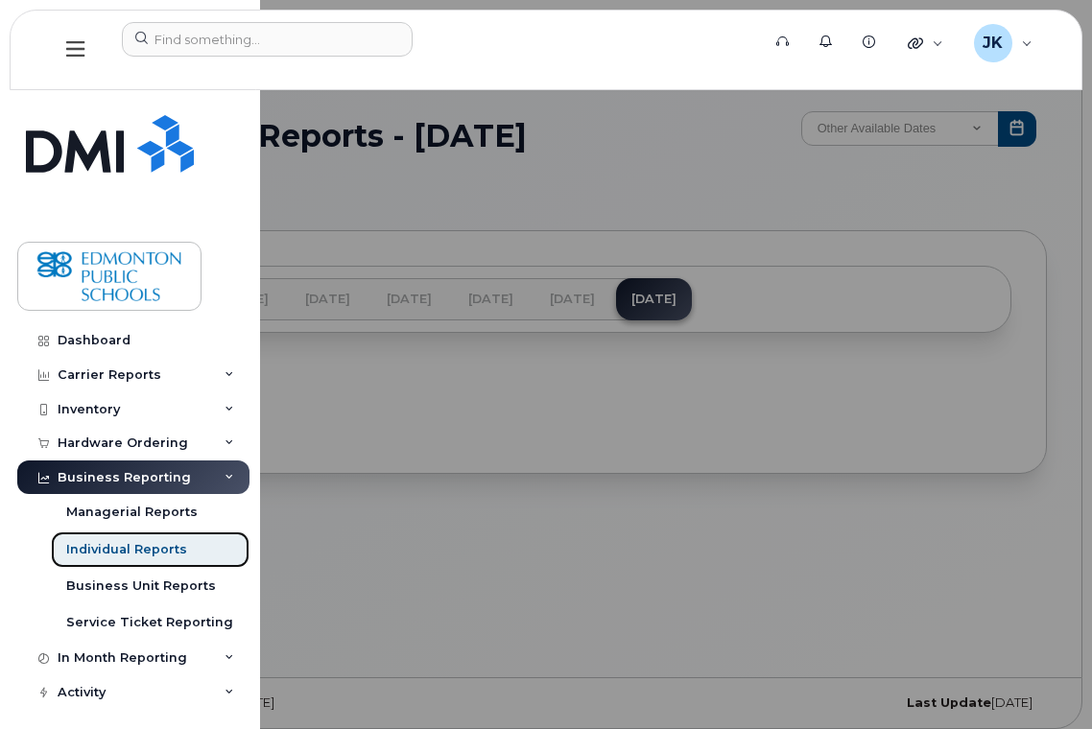
click at [170, 544] on div "Individual Reports" at bounding box center [126, 549] width 121 height 17
click at [774, 179] on div at bounding box center [546, 364] width 1092 height 729
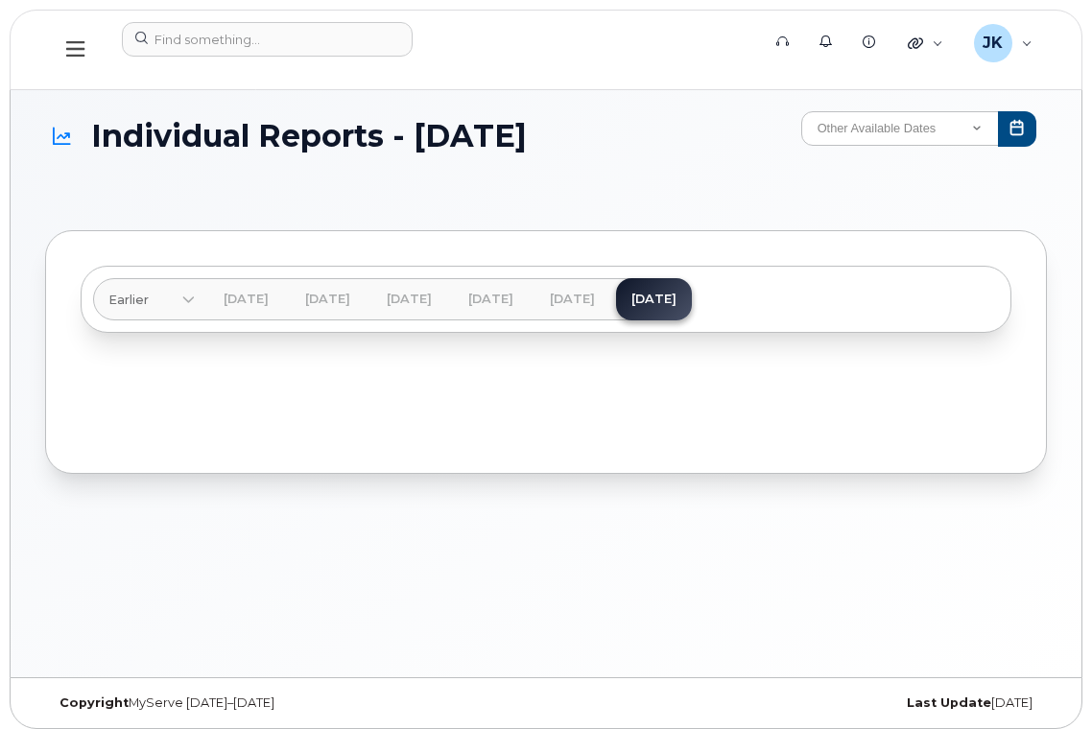
scroll to position [10, 0]
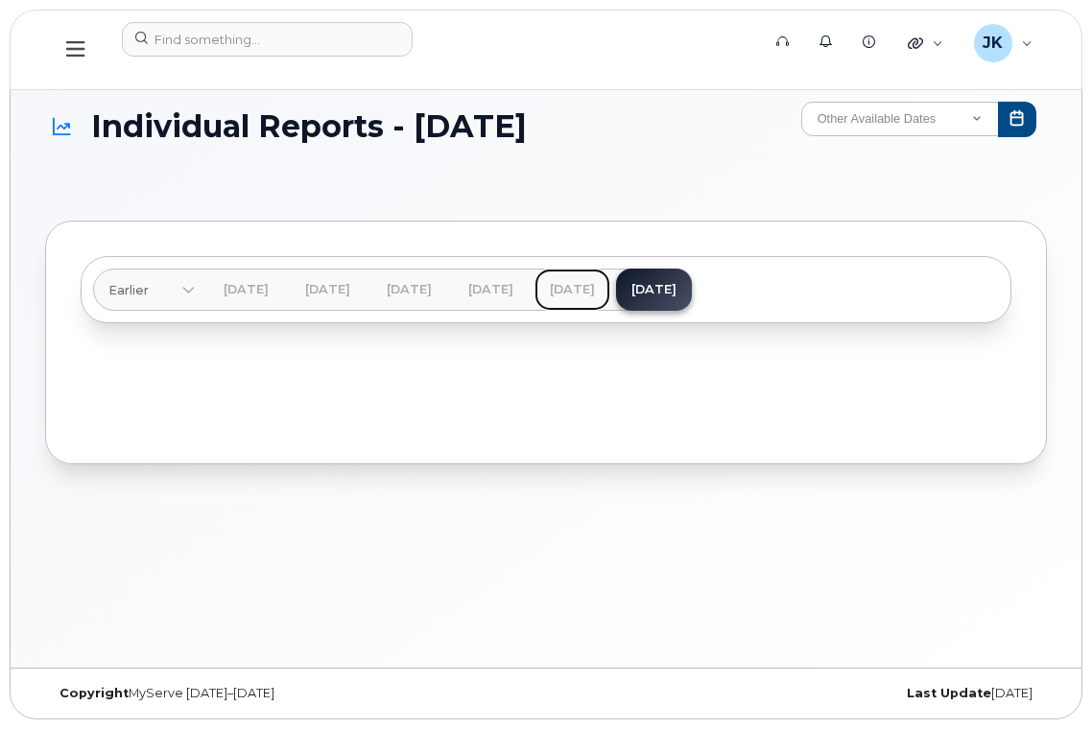
click at [610, 296] on link "[DATE]" at bounding box center [573, 290] width 76 height 42
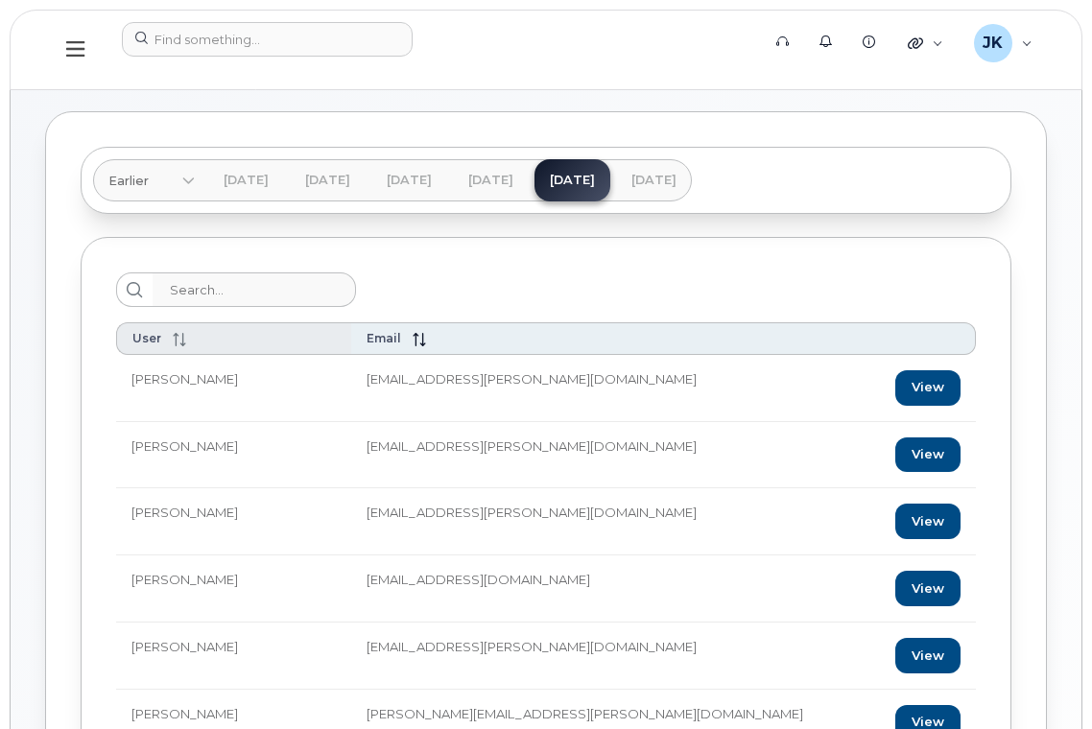
click at [179, 339] on icon at bounding box center [179, 339] width 13 height 13
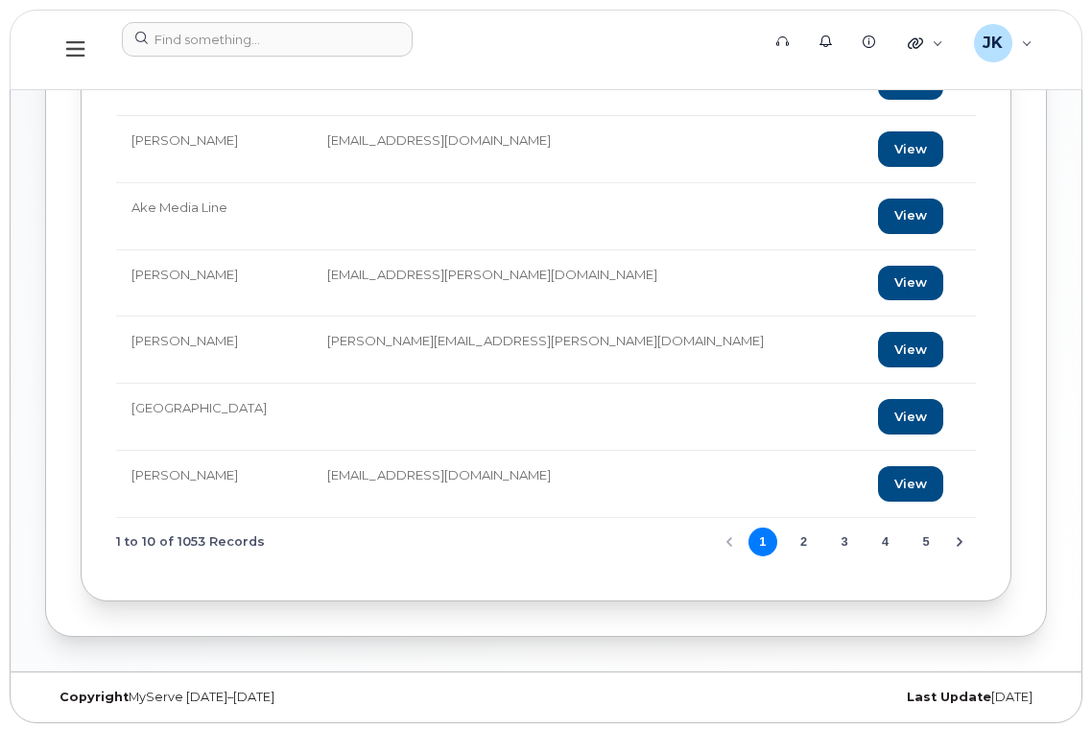
scroll to position [511, 0]
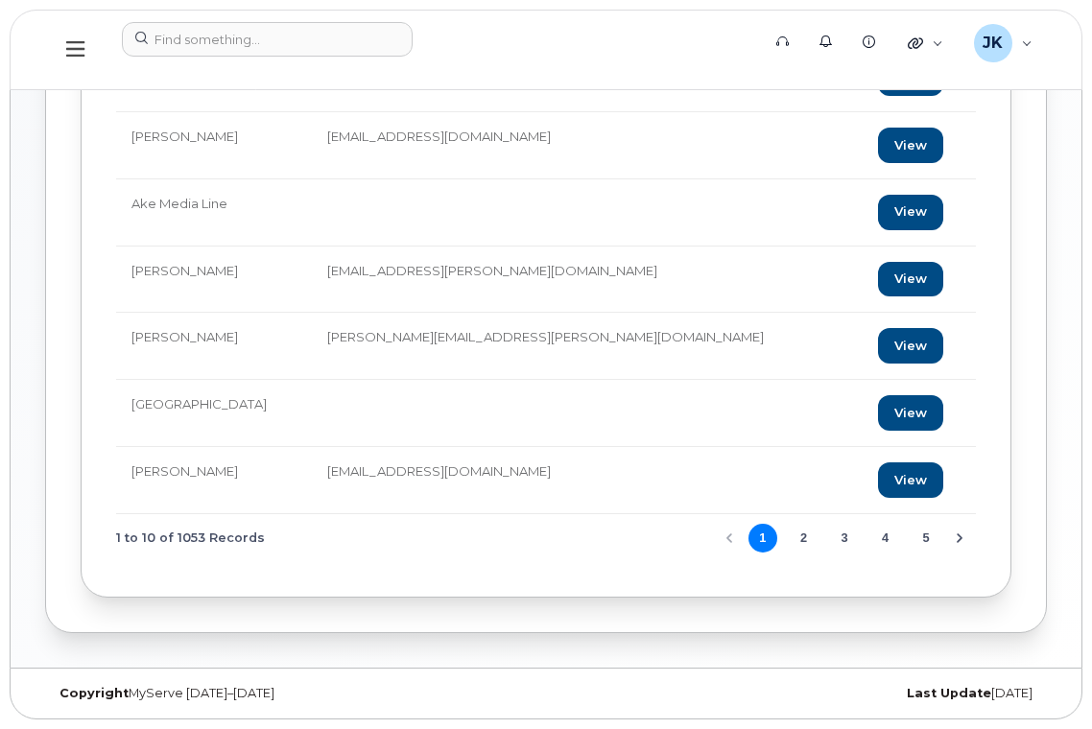
click at [804, 539] on button "2" at bounding box center [803, 538] width 29 height 29
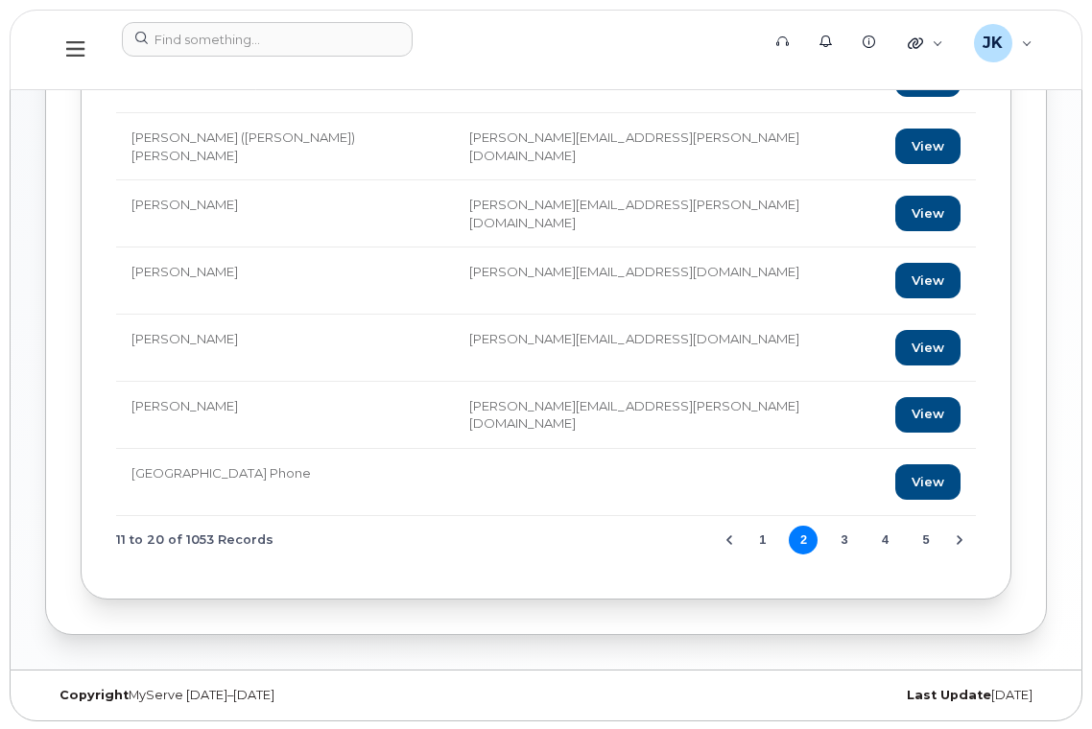
click at [843, 538] on button "3" at bounding box center [844, 540] width 29 height 29
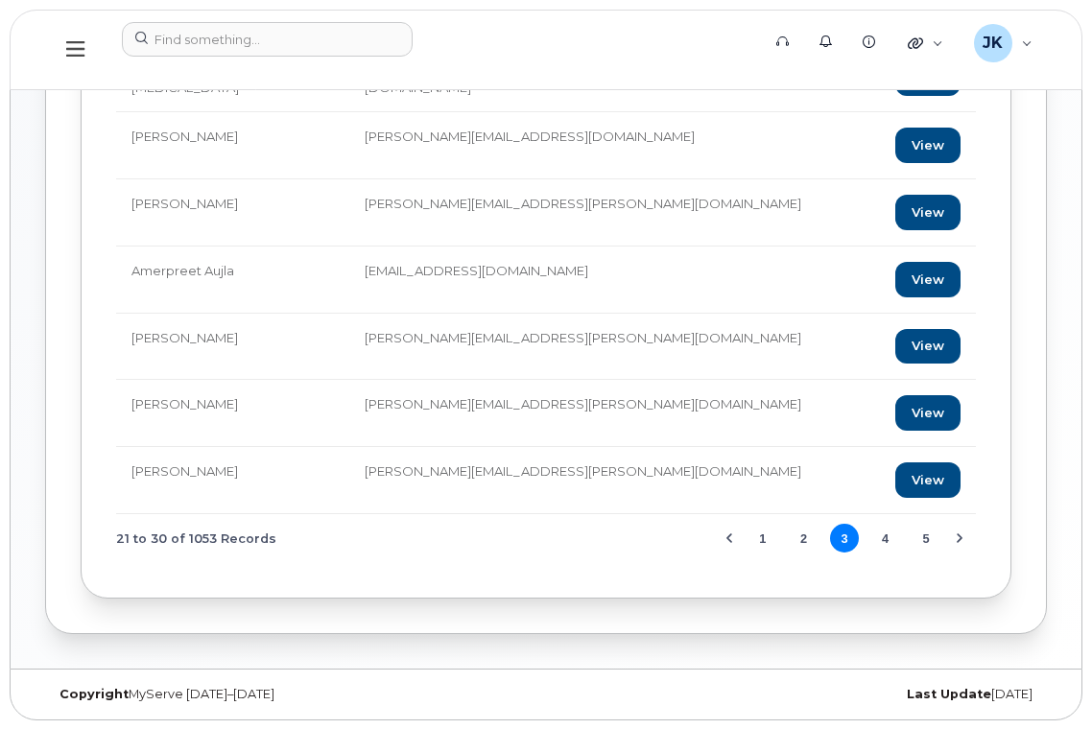
click at [875, 538] on button "4" at bounding box center [886, 538] width 29 height 29
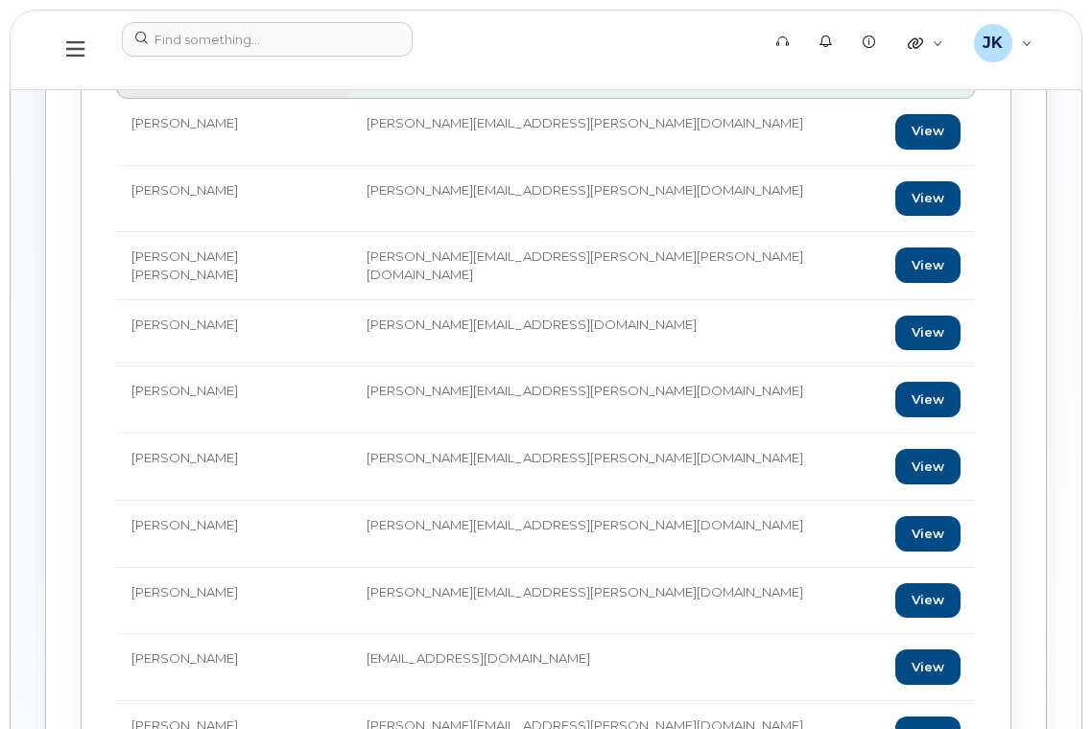
scroll to position [384, 0]
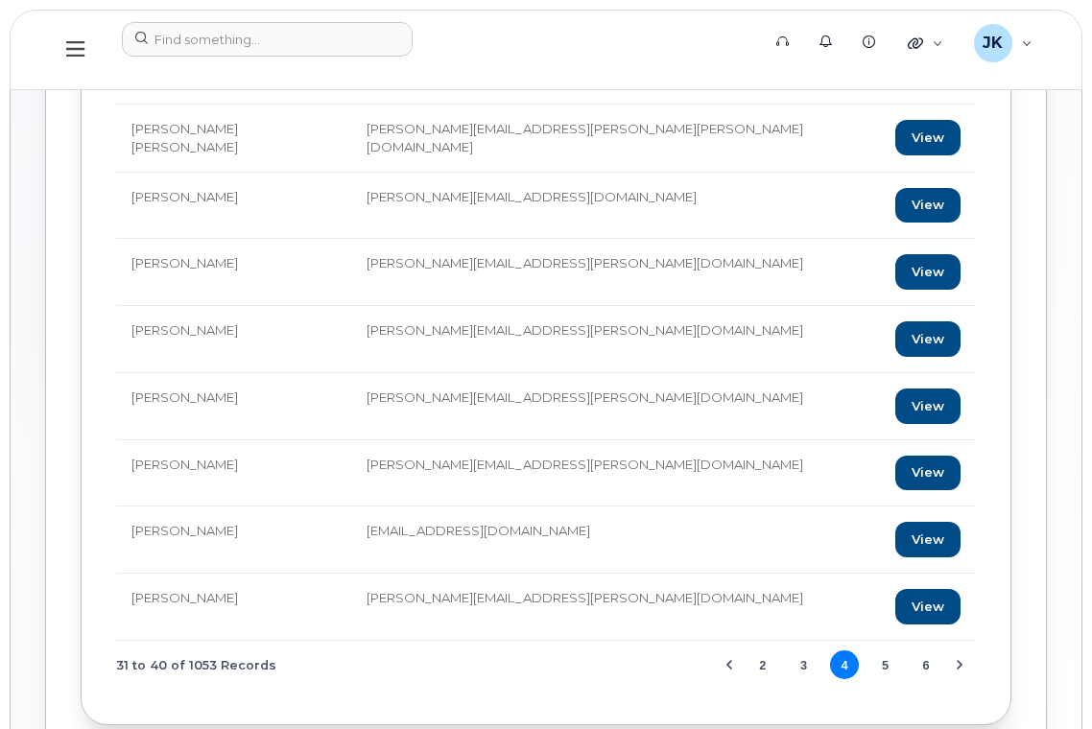
click at [884, 667] on button "5" at bounding box center [886, 665] width 29 height 29
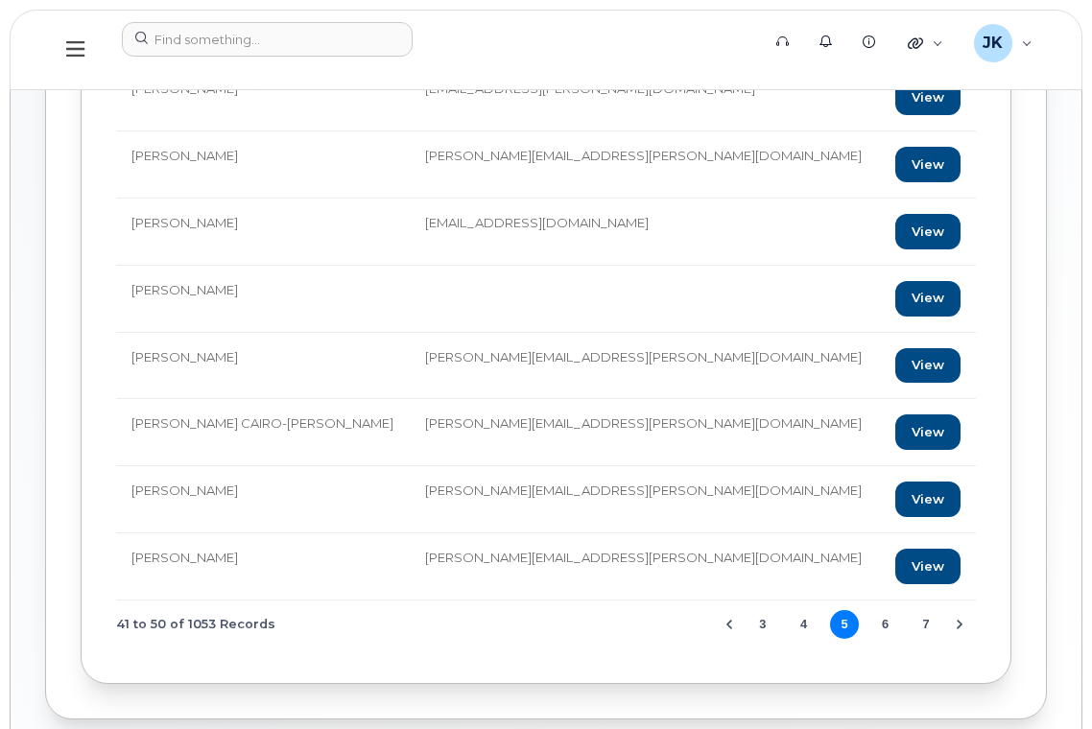
scroll to position [383, 0]
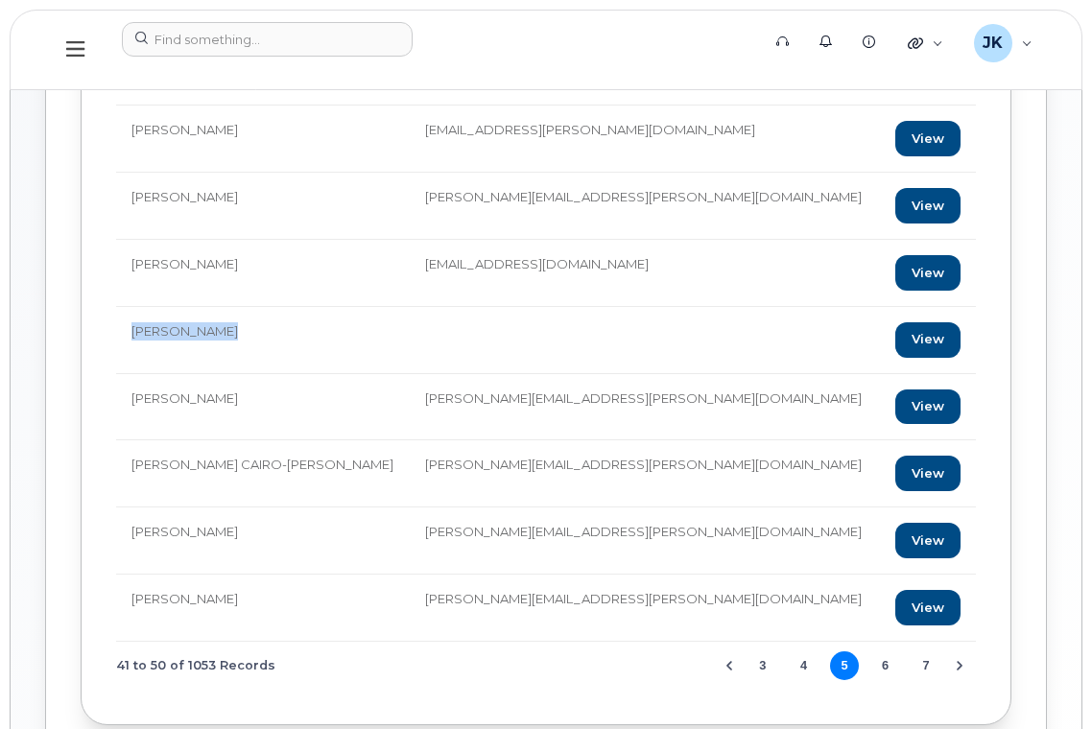
drag, startPoint x: 250, startPoint y: 332, endPoint x: 131, endPoint y: 329, distance: 119.1
click at [131, 329] on td "[PERSON_NAME]" at bounding box center [263, 340] width 294 height 67
copy td "[PERSON_NAME]"
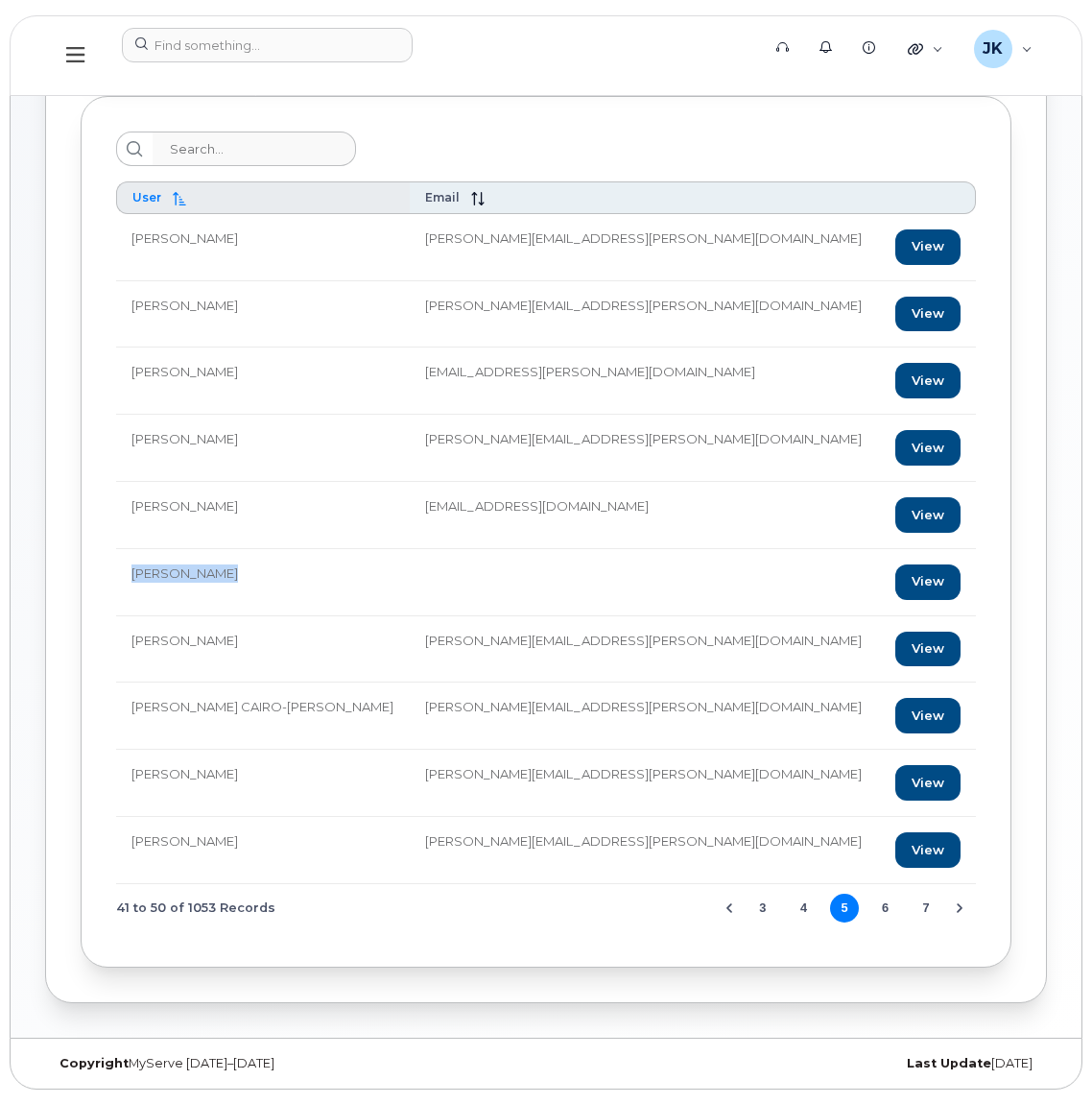
scroll to position [136, 0]
